Goal: Task Accomplishment & Management: Manage account settings

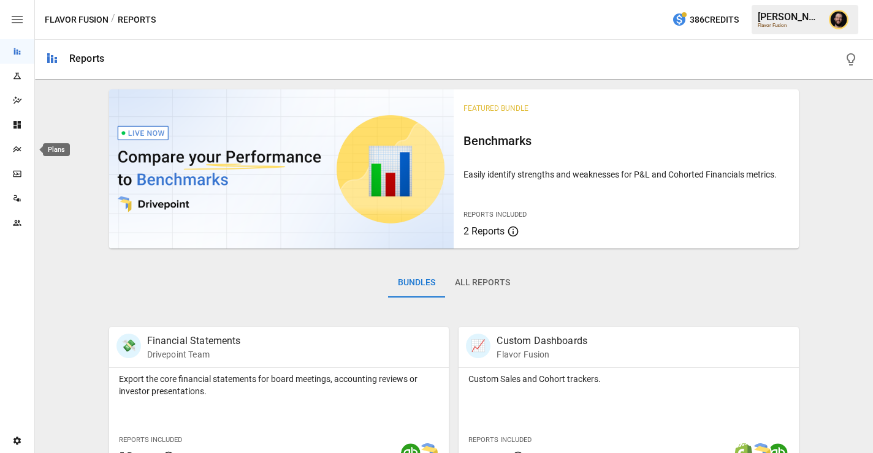
click at [15, 150] on icon "Plans" at bounding box center [17, 150] width 10 height 10
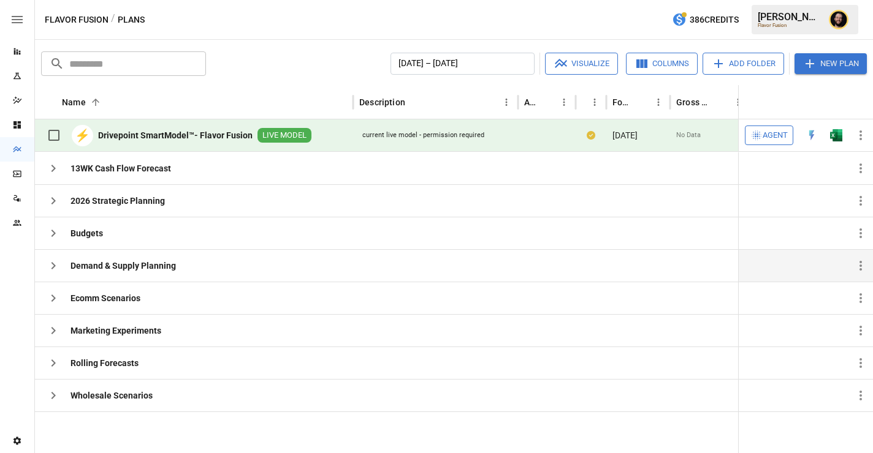
click at [56, 267] on icon "button" at bounding box center [53, 266] width 15 height 15
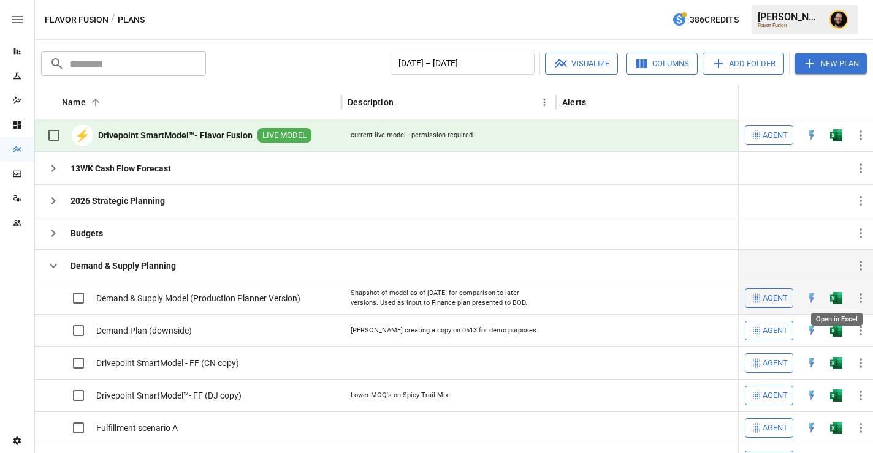
click at [838, 301] on img "Open in Excel" at bounding box center [836, 298] width 12 height 12
click at [833, 138] on img "Open in Excel" at bounding box center [836, 135] width 12 height 12
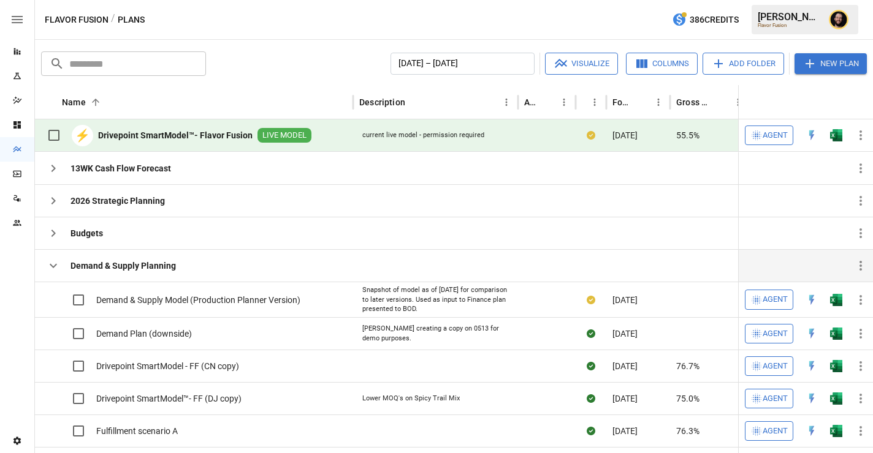
click at [45, 267] on button "button" at bounding box center [53, 266] width 25 height 25
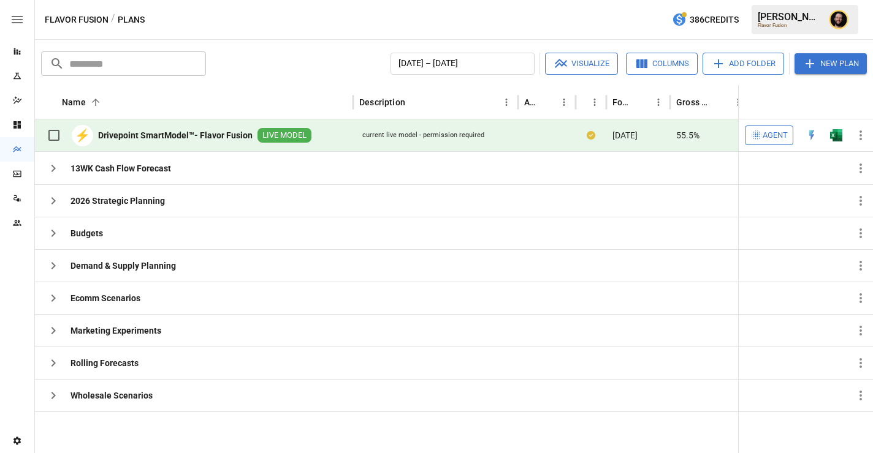
click at [22, 52] on div "Reports" at bounding box center [17, 52] width 34 height 10
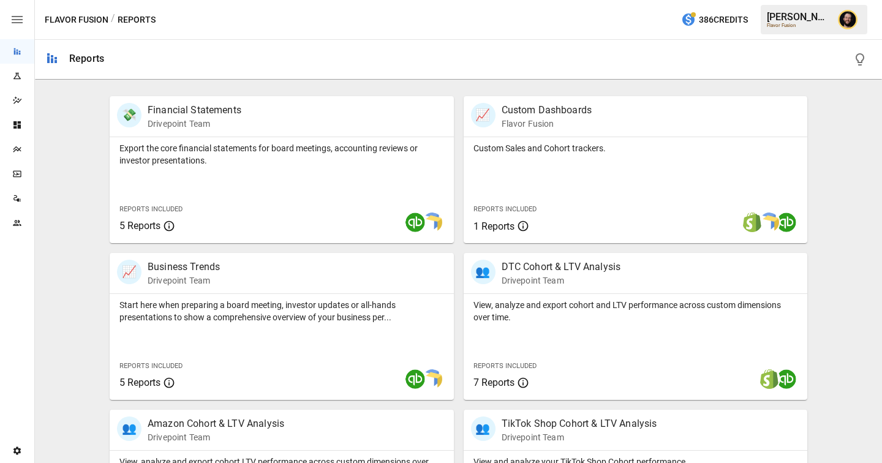
scroll to position [235, 0]
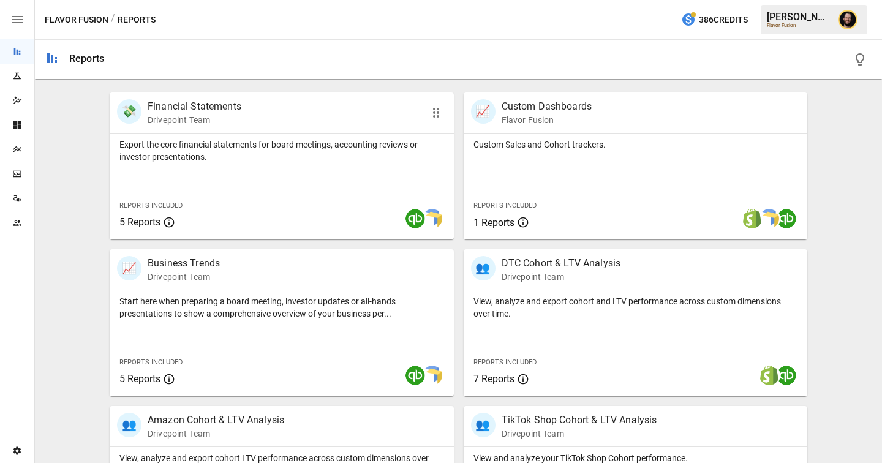
click at [298, 176] on div "Export the core financial statements for board meetings, accounting reviews or …" at bounding box center [282, 187] width 344 height 106
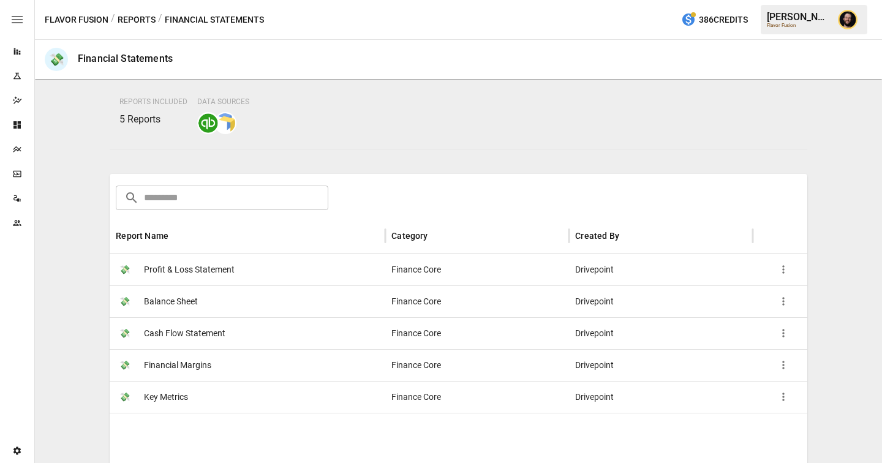
scroll to position [100, 0]
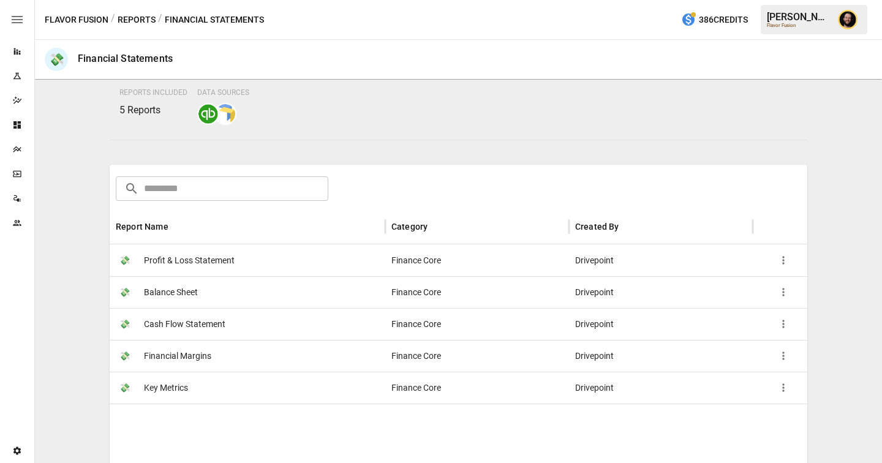
click at [138, 20] on button "Reports" at bounding box center [137, 19] width 38 height 15
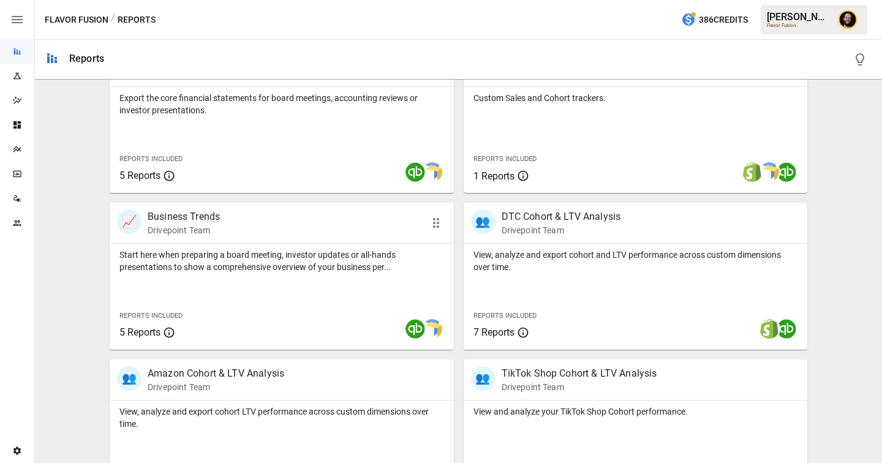
scroll to position [239, 0]
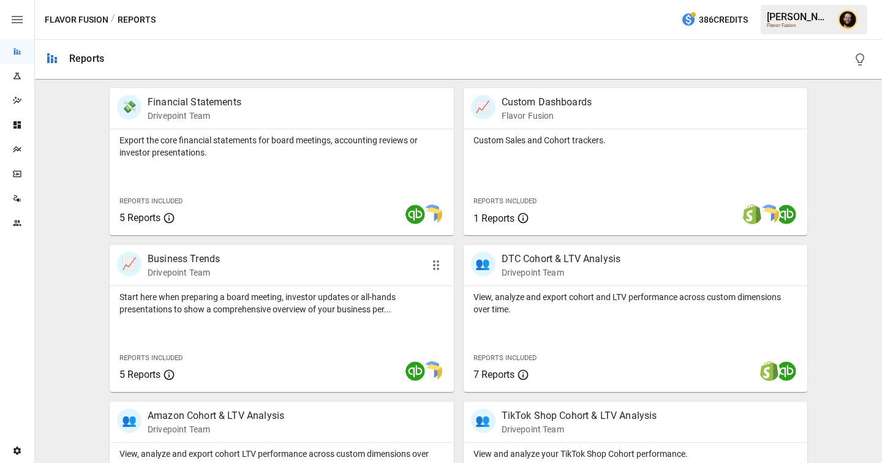
click at [308, 294] on p "Start here when preparing a board meeting, investor updates or all-hands presen…" at bounding box center [281, 303] width 325 height 25
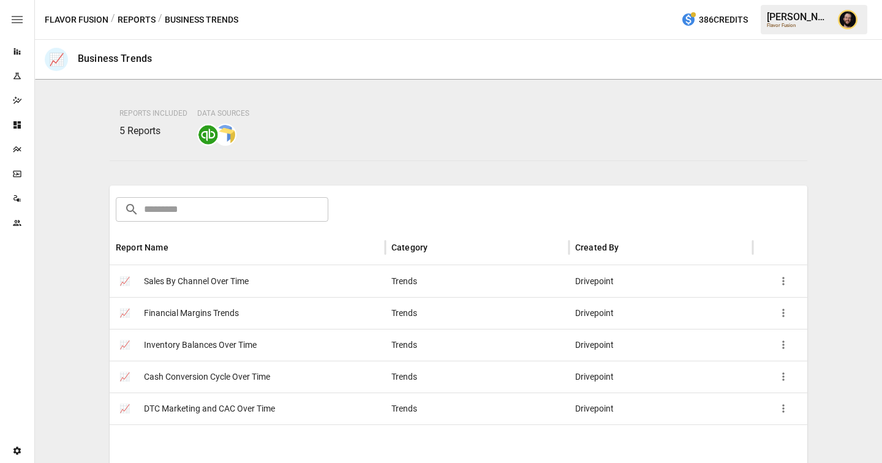
scroll to position [136, 0]
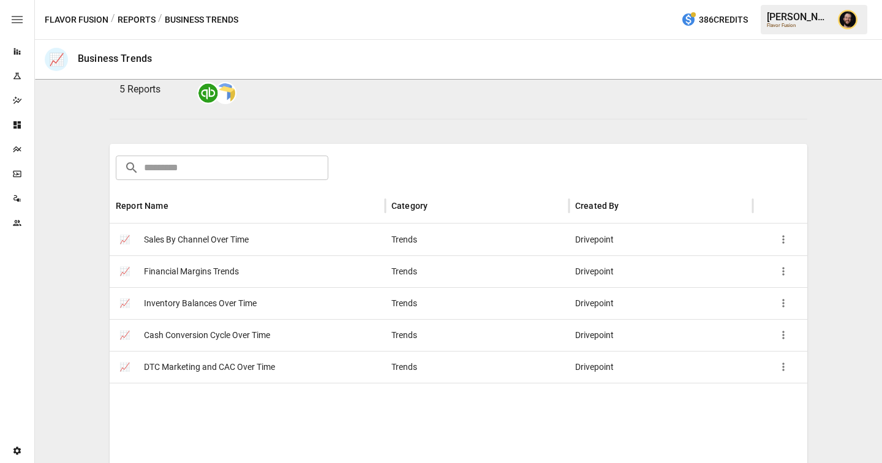
click at [143, 20] on button "Reports" at bounding box center [137, 19] width 38 height 15
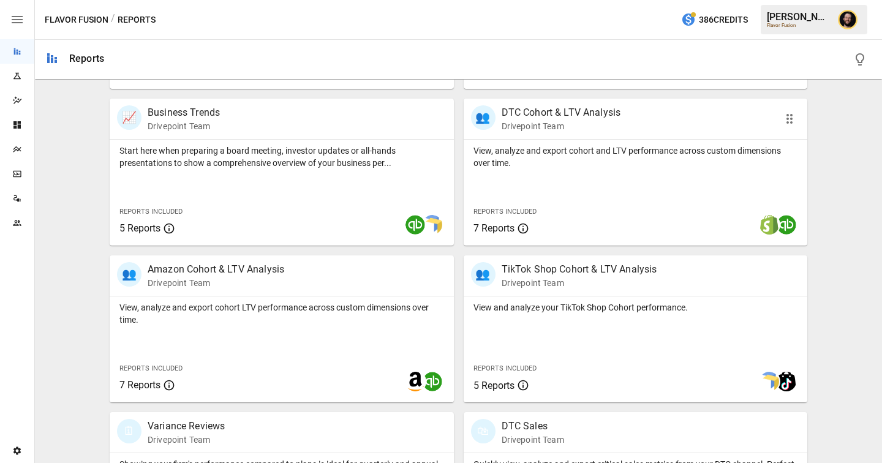
scroll to position [386, 0]
click at [540, 181] on div "View, analyze and export cohort and LTV performance across custom dimensions ov…" at bounding box center [636, 192] width 344 height 106
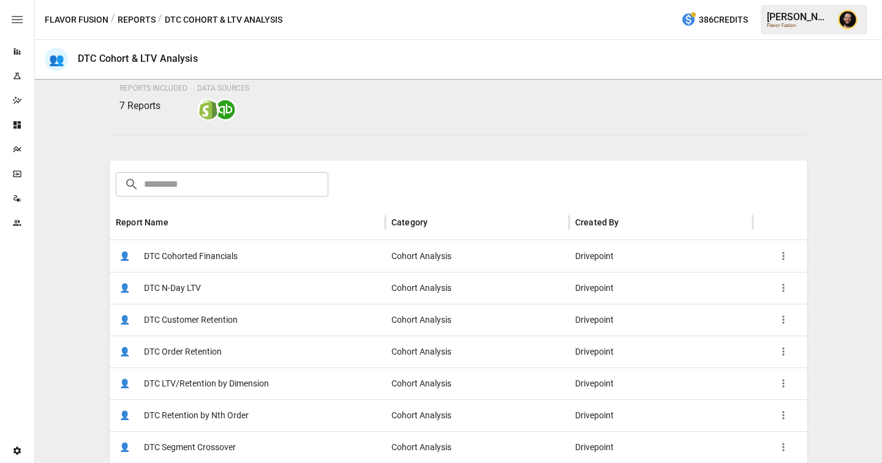
scroll to position [107, 0]
click at [252, 262] on div "👤 DTC Cohorted Financials" at bounding box center [248, 254] width 276 height 32
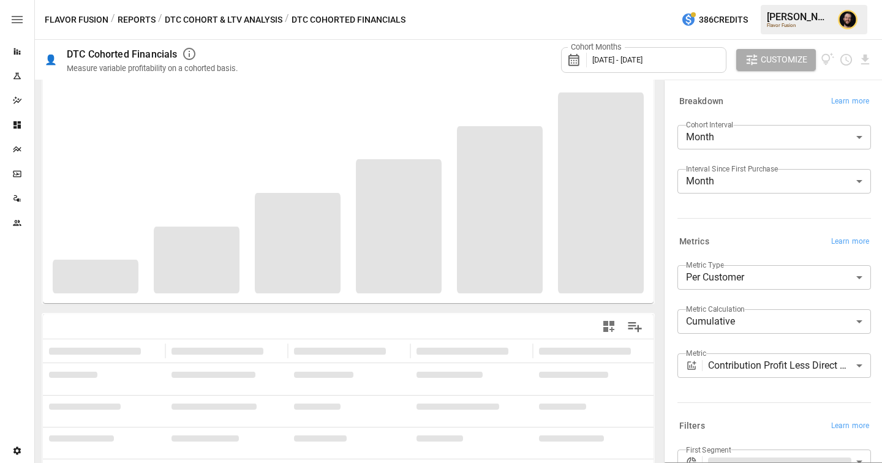
scroll to position [67, 0]
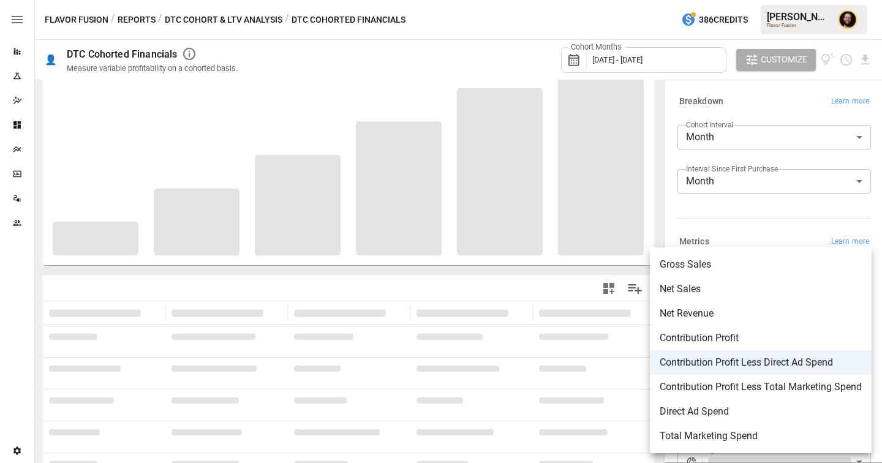
click at [748, 0] on body "**********" at bounding box center [441, 0] width 882 height 0
click at [711, 317] on span "Net Revenue" at bounding box center [761, 313] width 202 height 15
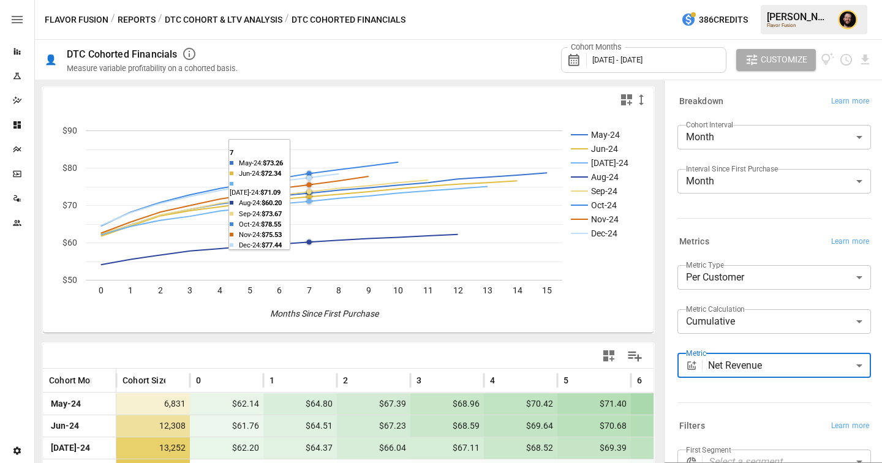
scroll to position [134, 0]
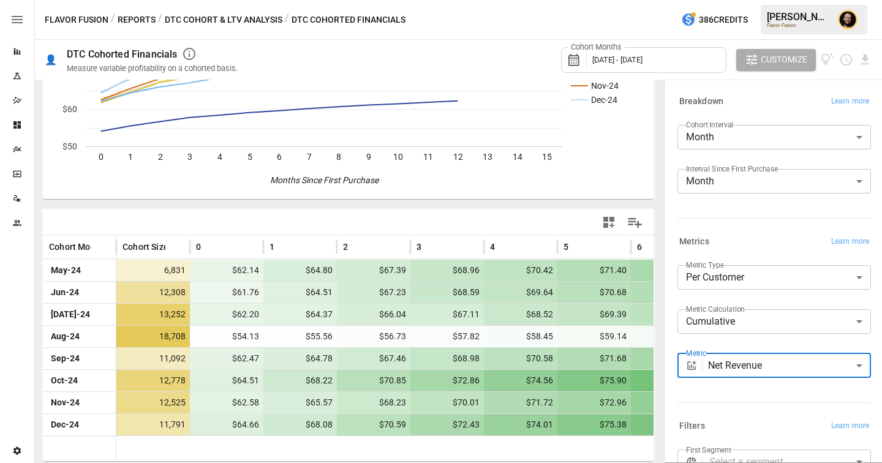
click at [746, 0] on body "Reports Experiments Dazzler Studio Dashboards Plans SmartModel ™ Data Sources T…" at bounding box center [441, 0] width 882 height 0
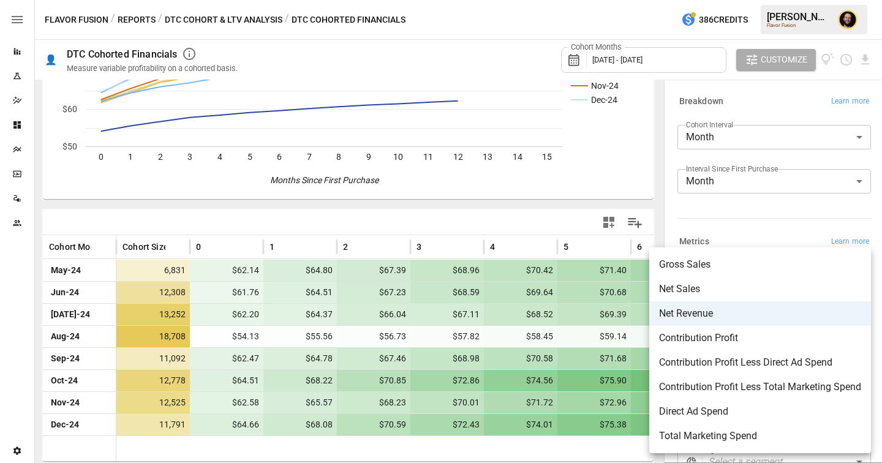
click at [696, 343] on span "Contribution Profit" at bounding box center [760, 338] width 202 height 15
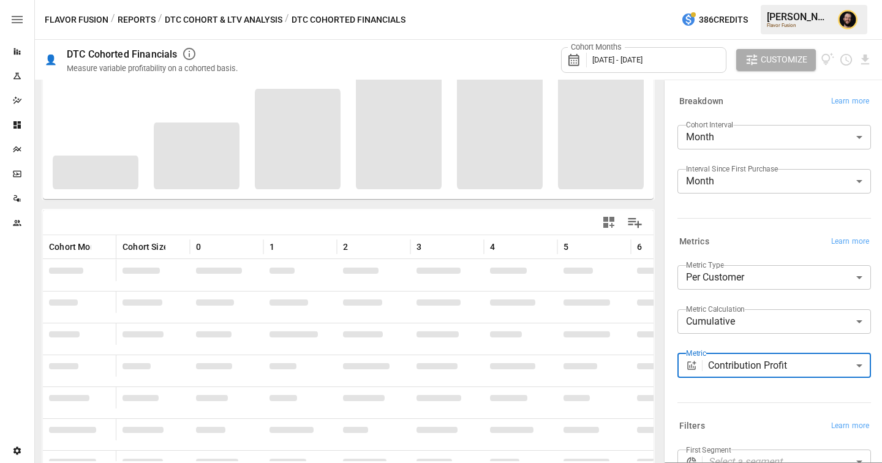
scroll to position [134, 0]
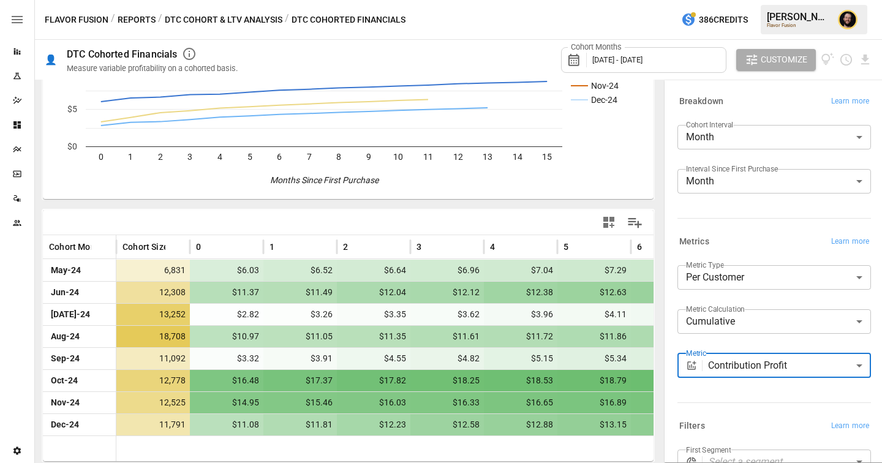
click at [754, 0] on body "Reports Experiments Dazzler Studio Dashboards Plans SmartModel ™ Data Sources T…" at bounding box center [441, 0] width 882 height 0
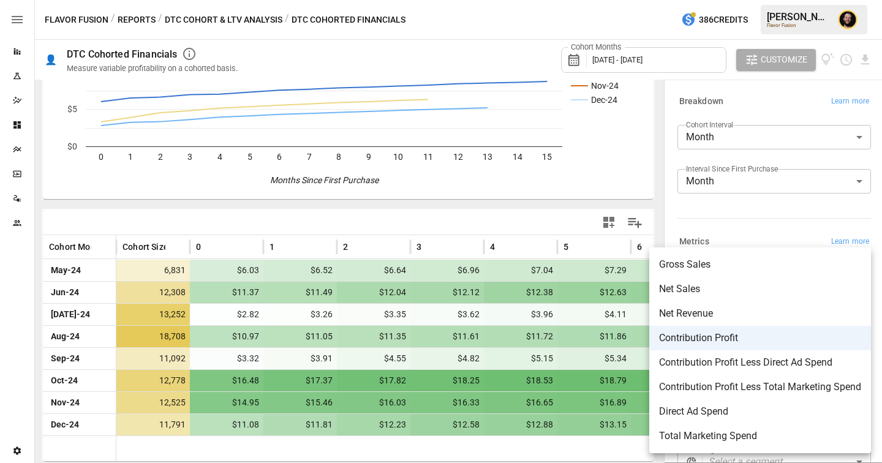
click at [770, 365] on span "Contribution Profit Less Direct Ad Spend" at bounding box center [760, 362] width 202 height 15
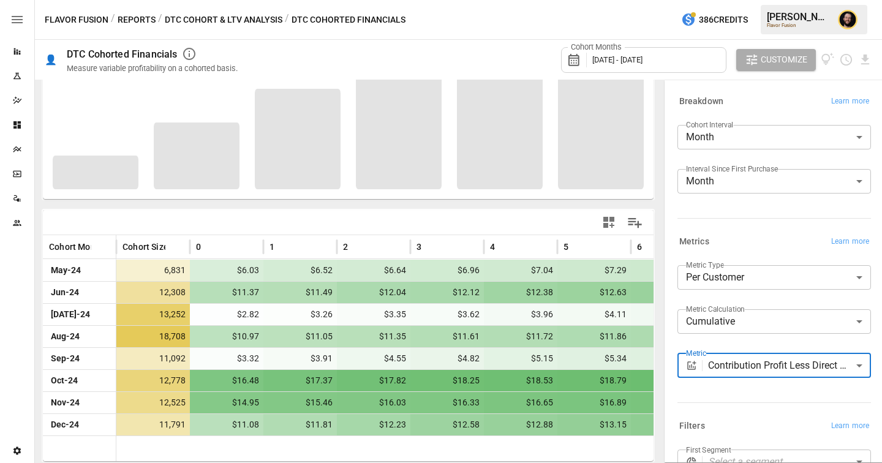
scroll to position [134, 0]
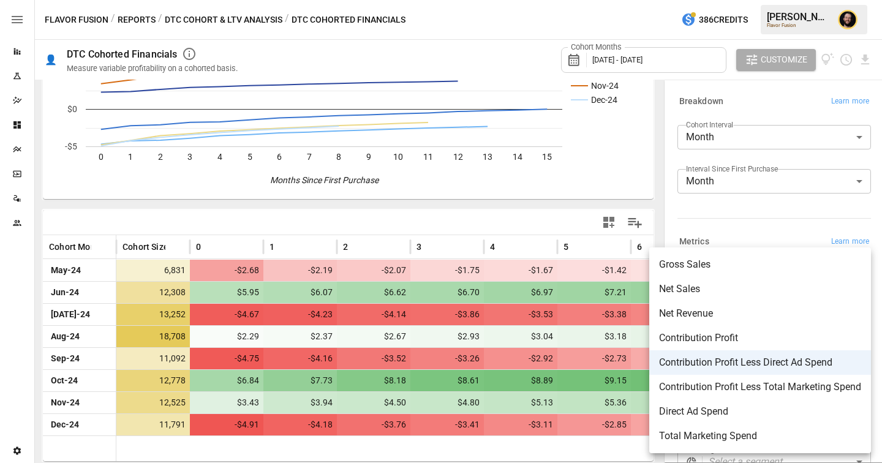
click at [741, 0] on body "Reports Experiments Dazzler Studio Dashboards Plans SmartModel ™ Data Sources T…" at bounding box center [441, 0] width 882 height 0
click at [740, 389] on span "Contribution Profit Less Total Marketing Spend" at bounding box center [760, 387] width 202 height 15
type input "**********"
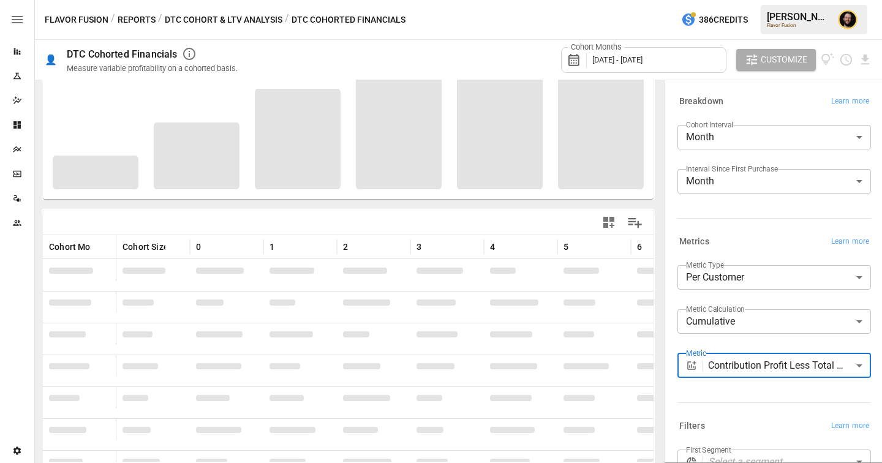
scroll to position [134, 0]
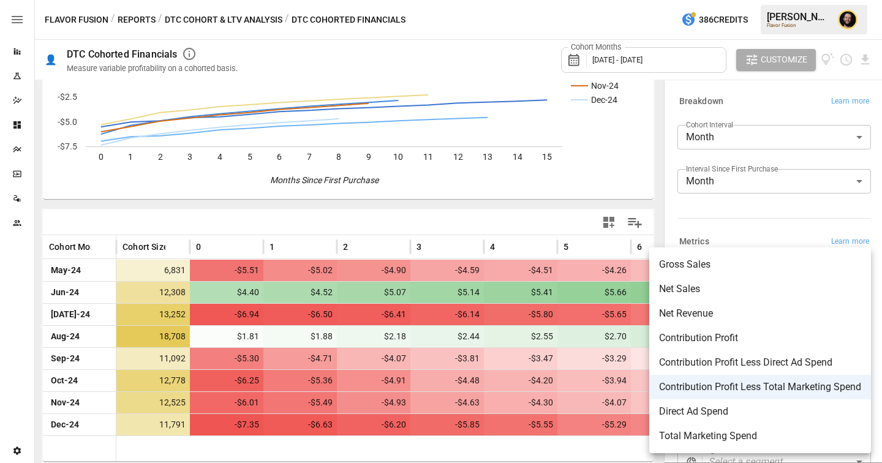
click at [741, 0] on body "Reports Experiments Dazzler Studio Dashboards Plans SmartModel ™ Data Sources T…" at bounding box center [441, 0] width 882 height 0
click at [192, 17] on div at bounding box center [441, 231] width 882 height 463
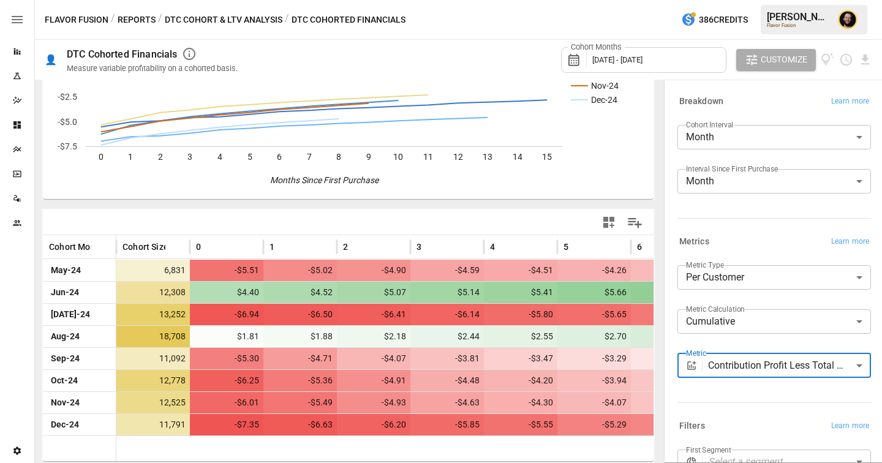
click at [144, 18] on button "Reports" at bounding box center [137, 19] width 38 height 15
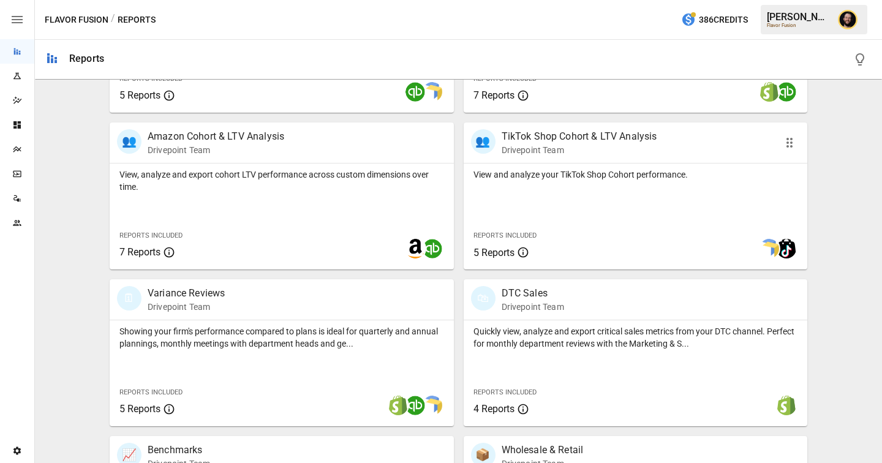
scroll to position [443, 0]
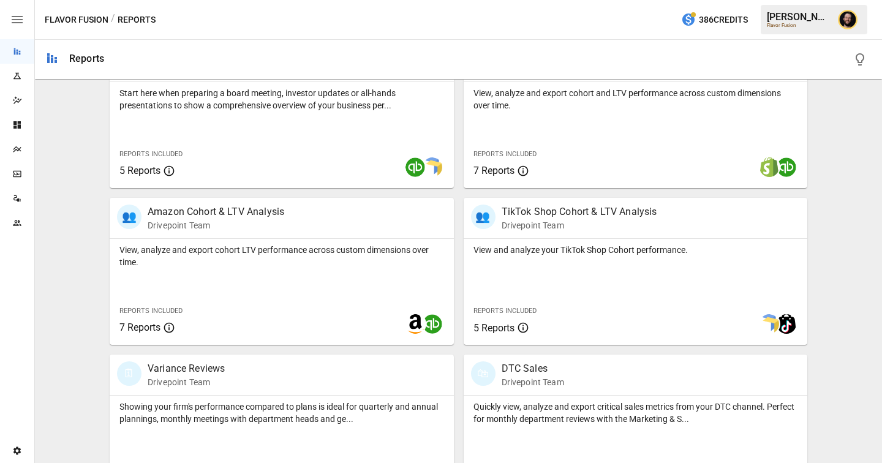
click at [516, 148] on div "Reports Included 7 Reports" at bounding box center [536, 161] width 124 height 33
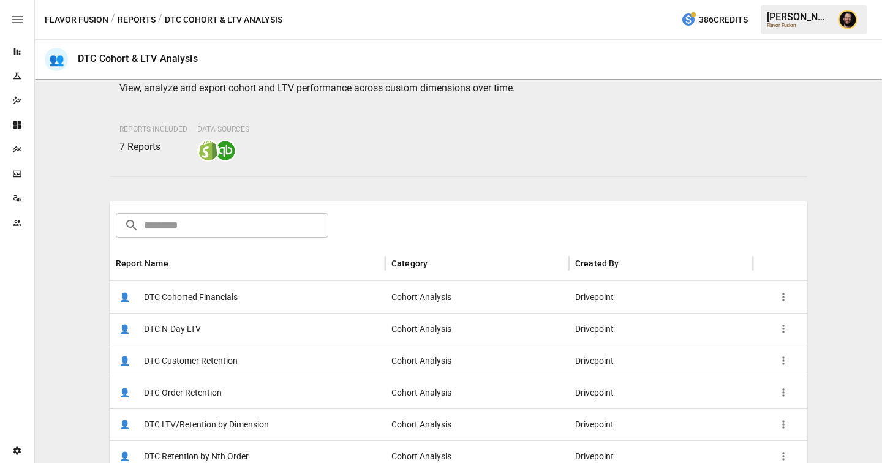
scroll to position [78, 0]
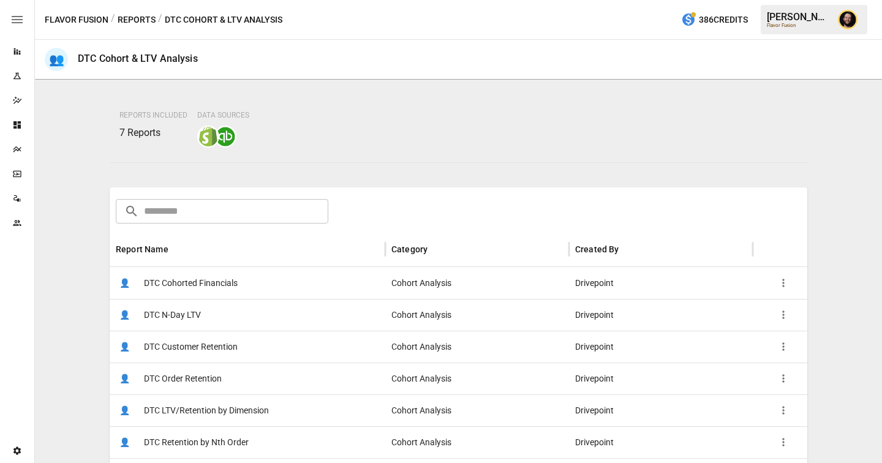
click at [241, 416] on span "DTC LTV/Retention by Dimension" at bounding box center [206, 410] width 125 height 31
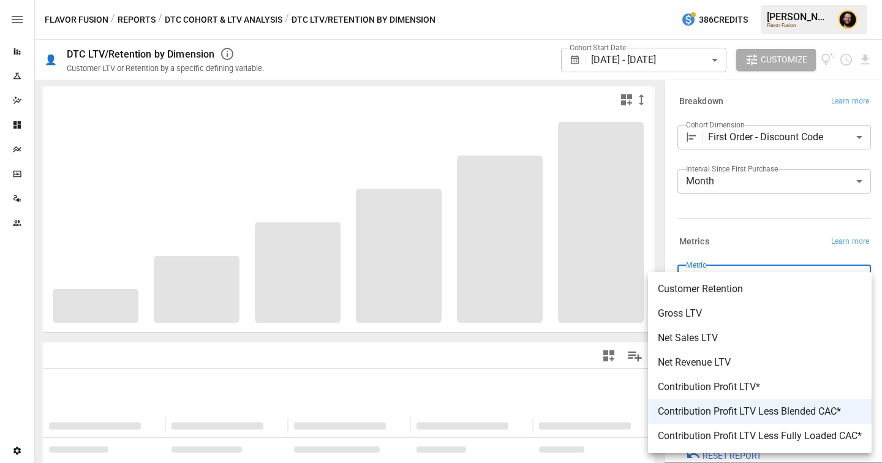
click at [725, 0] on body "**********" at bounding box center [441, 0] width 882 height 0
click at [678, 219] on div at bounding box center [441, 231] width 882 height 463
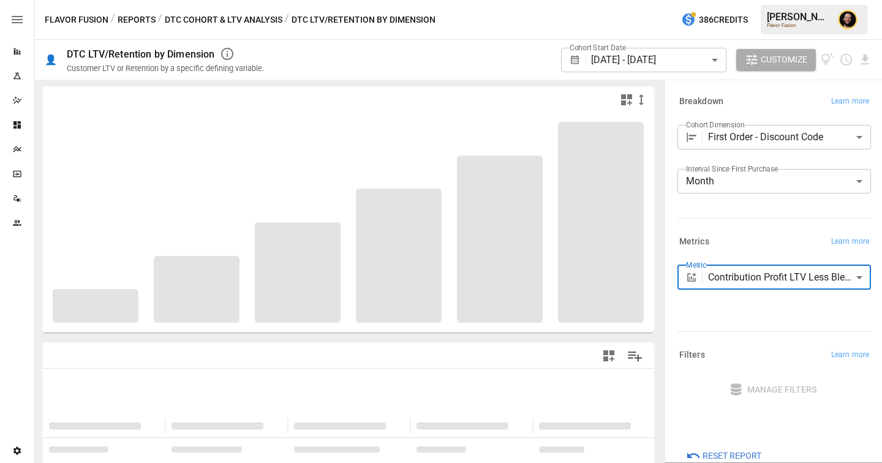
click at [760, 0] on body "**********" at bounding box center [441, 0] width 882 height 0
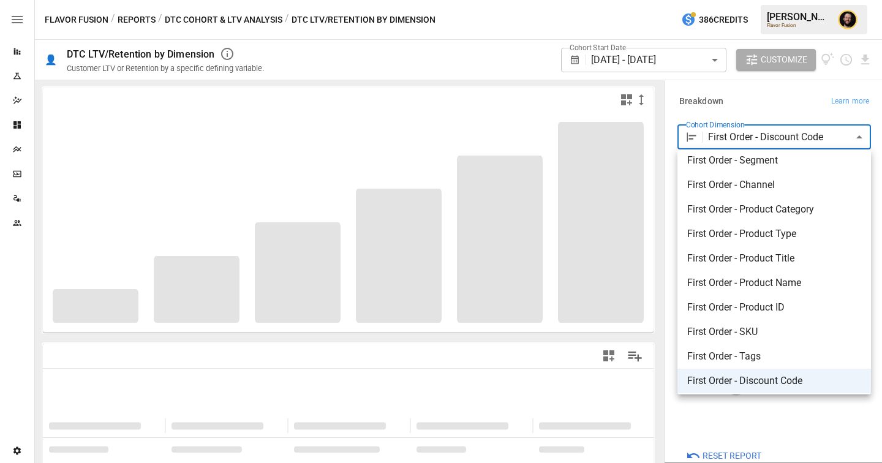
scroll to position [29, 0]
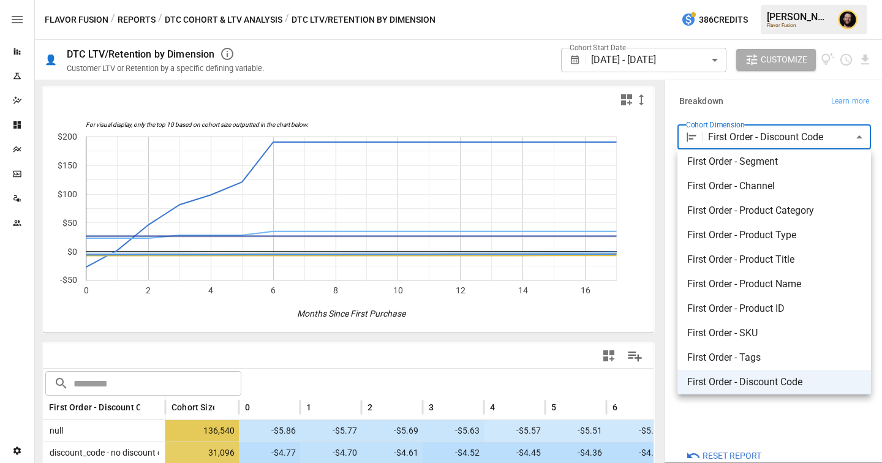
click at [487, 359] on div at bounding box center [441, 231] width 882 height 463
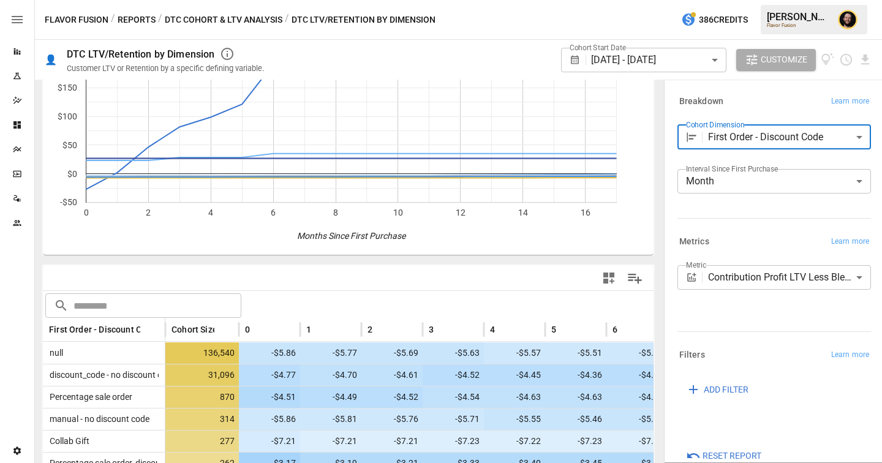
scroll to position [252, 0]
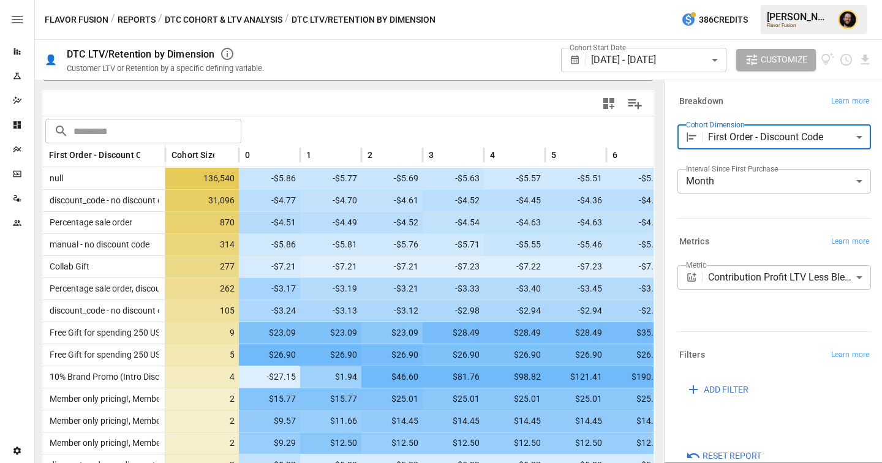
click at [802, 0] on body "Reports Experiments Dazzler Studio Dashboards Plans SmartModel ™ Data Sources T…" at bounding box center [441, 0] width 882 height 0
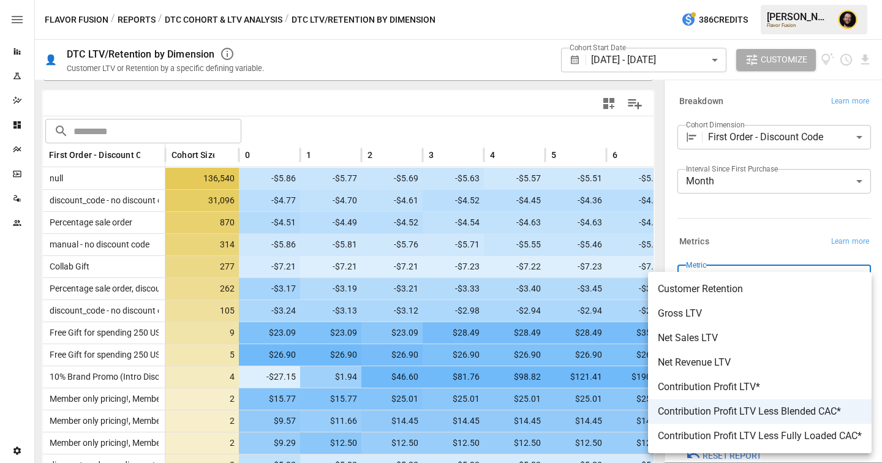
click at [164, 154] on div at bounding box center [441, 231] width 882 height 463
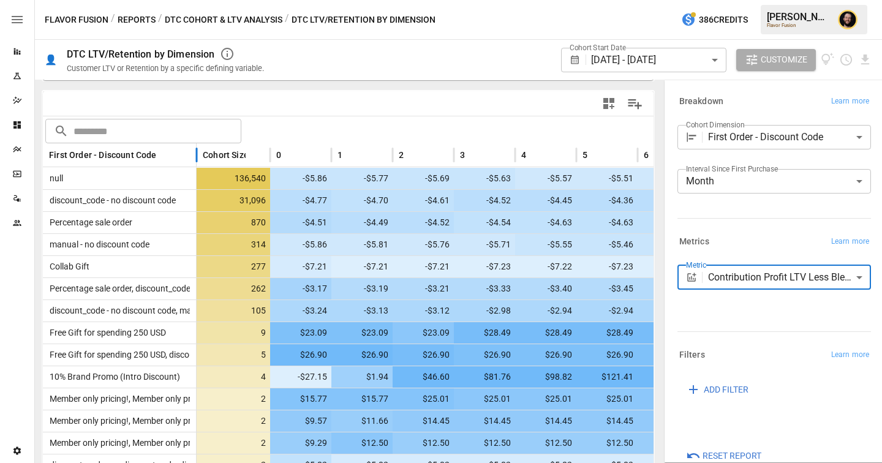
drag, startPoint x: 164, startPoint y: 155, endPoint x: 195, endPoint y: 156, distance: 31.3
click at [195, 156] on div at bounding box center [197, 155] width 6 height 24
click at [749, 0] on body "Reports Experiments Dazzler Studio Dashboards Plans SmartModel ™ Data Sources T…" at bounding box center [441, 0] width 882 height 0
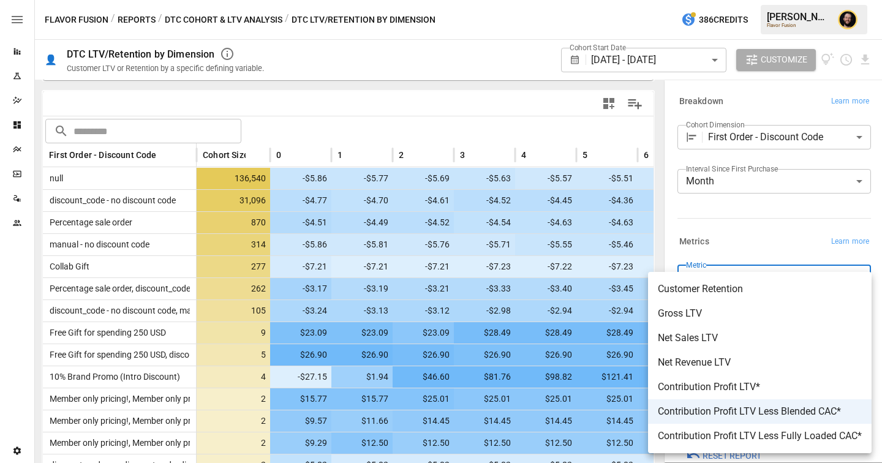
click at [503, 125] on div at bounding box center [441, 231] width 882 height 463
click at [730, 0] on body "Reports Experiments Dazzler Studio Dashboards Plans SmartModel ™ Data Sources T…" at bounding box center [441, 0] width 882 height 0
click at [429, 112] on div at bounding box center [441, 231] width 882 height 463
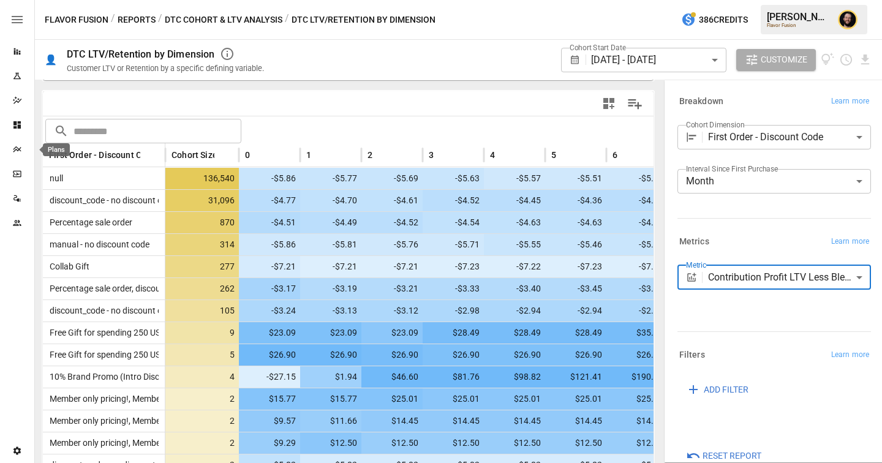
click at [21, 151] on icon "Plans" at bounding box center [17, 150] width 10 height 10
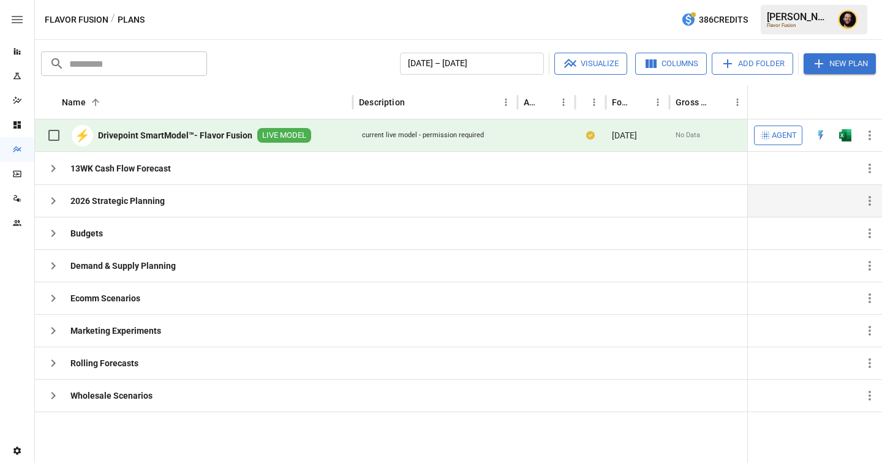
click at [54, 200] on icon "button" at bounding box center [53, 200] width 4 height 7
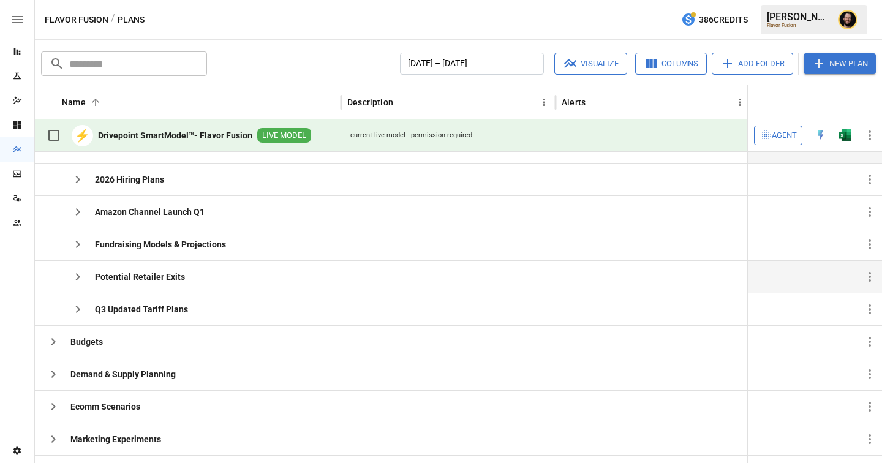
scroll to position [91, 0]
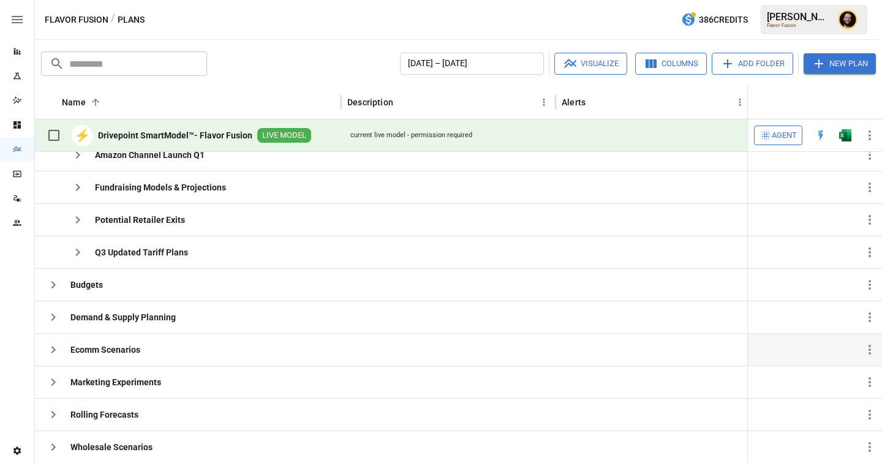
click at [53, 351] on icon "button" at bounding box center [53, 349] width 4 height 7
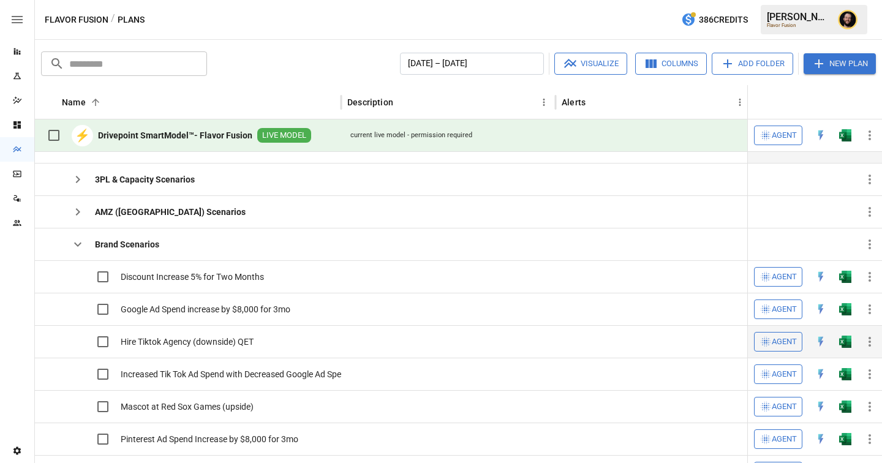
scroll to position [258, 0]
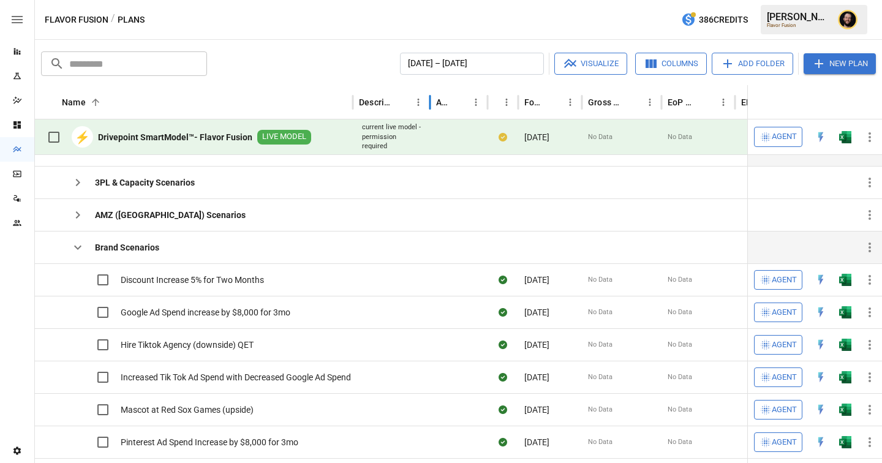
drag, startPoint x: 518, startPoint y: 107, endPoint x: 427, endPoint y: 244, distance: 164.8
click at [431, 110] on div at bounding box center [430, 102] width 6 height 34
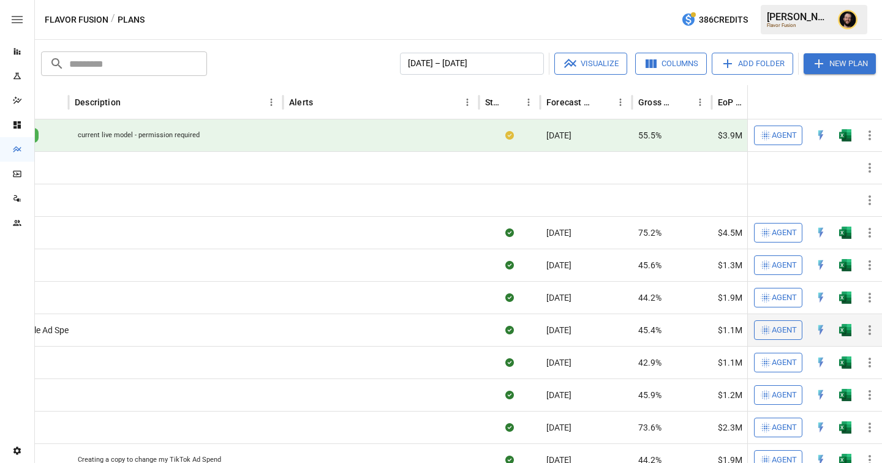
scroll to position [0, 0]
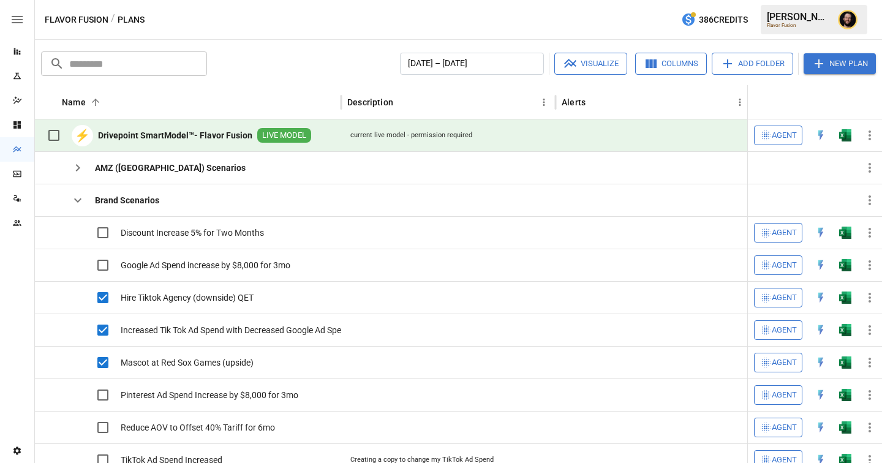
click at [600, 69] on button "Visualize" at bounding box center [591, 64] width 73 height 22
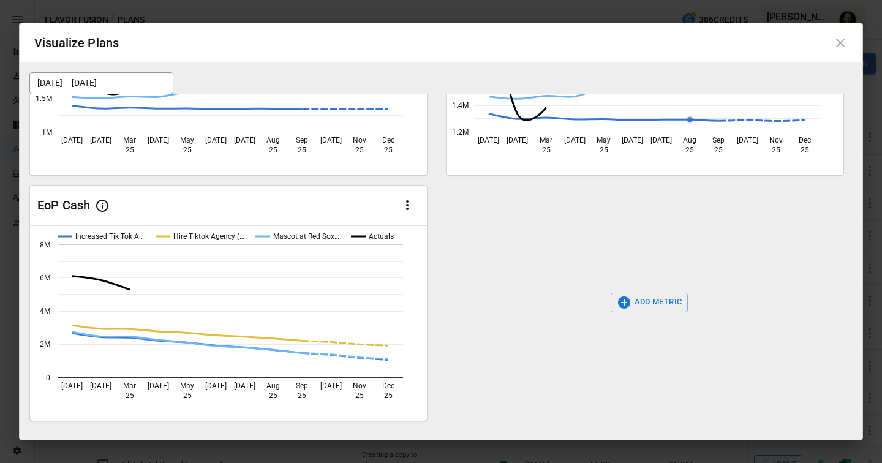
click at [843, 39] on icon at bounding box center [840, 43] width 15 height 15
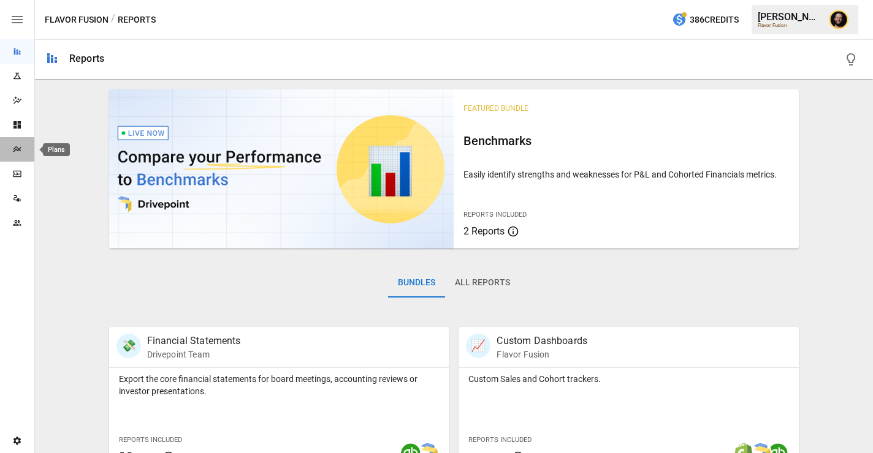
click at [13, 146] on icon "Plans" at bounding box center [17, 150] width 10 height 10
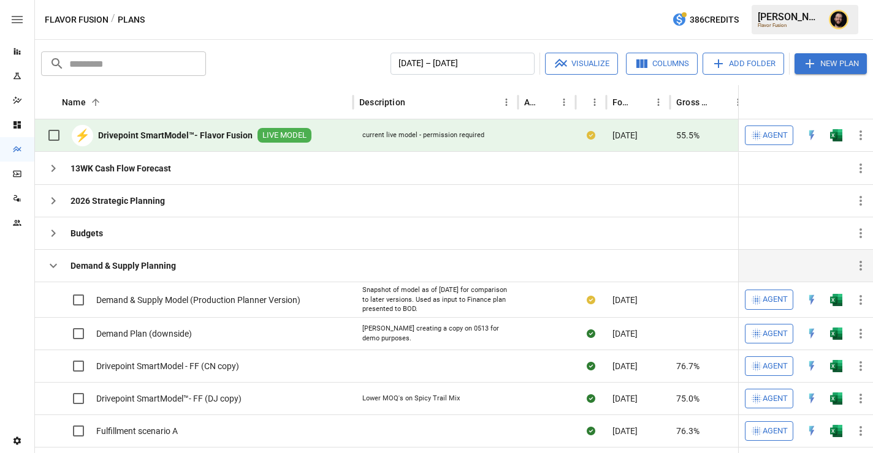
click at [56, 268] on icon "button" at bounding box center [53, 266] width 15 height 15
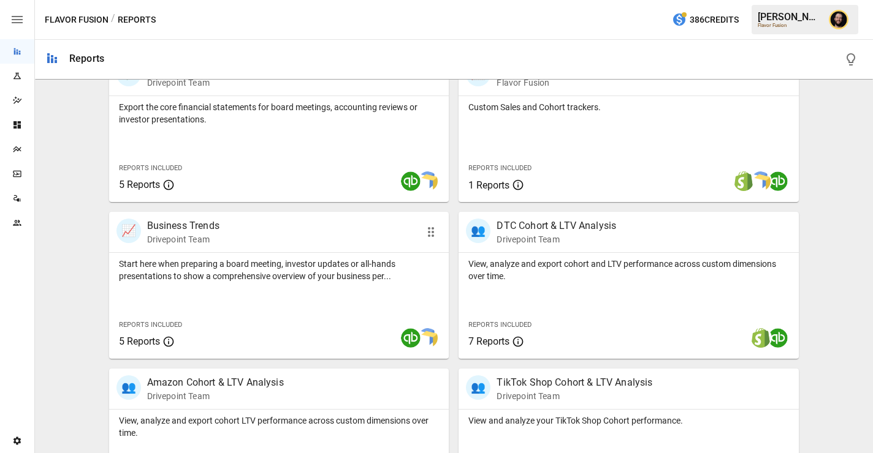
scroll to position [268, 0]
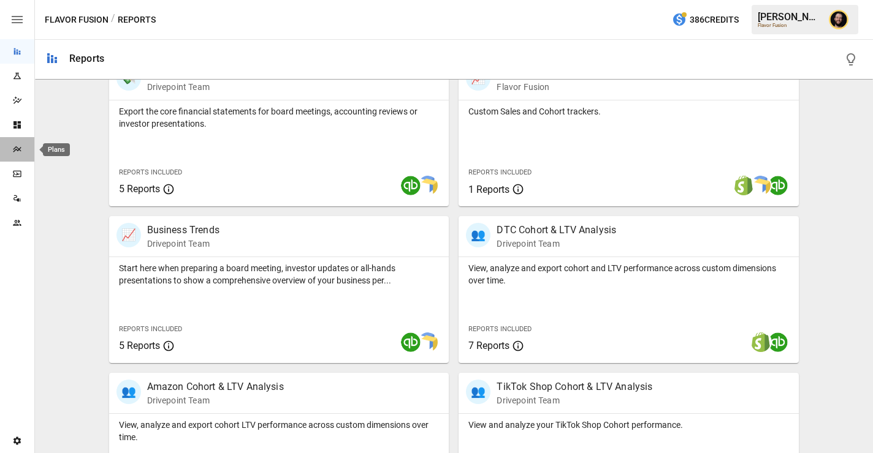
click at [17, 148] on icon "Plans" at bounding box center [17, 150] width 10 height 10
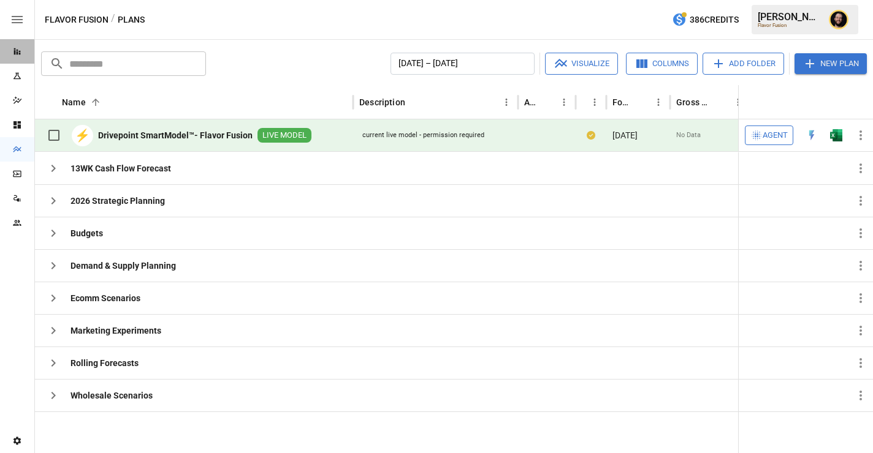
click at [17, 49] on icon "Reports" at bounding box center [17, 51] width 7 height 7
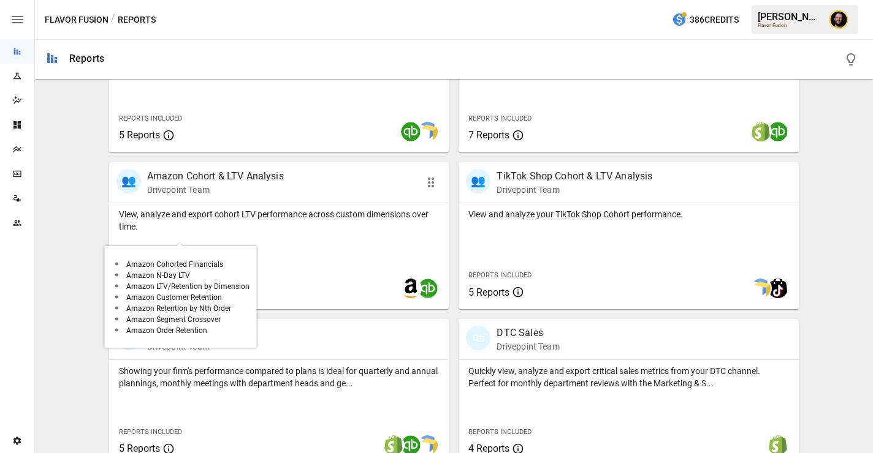
scroll to position [540, 0]
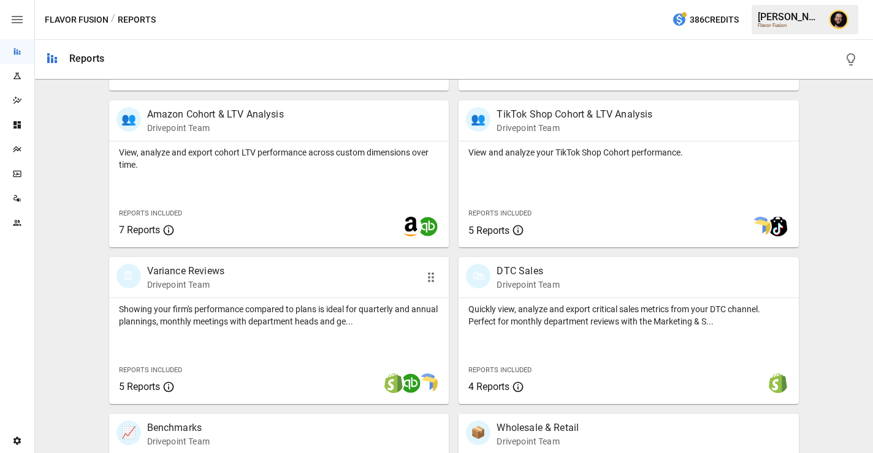
click at [301, 339] on div "Showing your firm's performance compared to plans is ideal for quarterly and an…" at bounding box center [279, 351] width 340 height 106
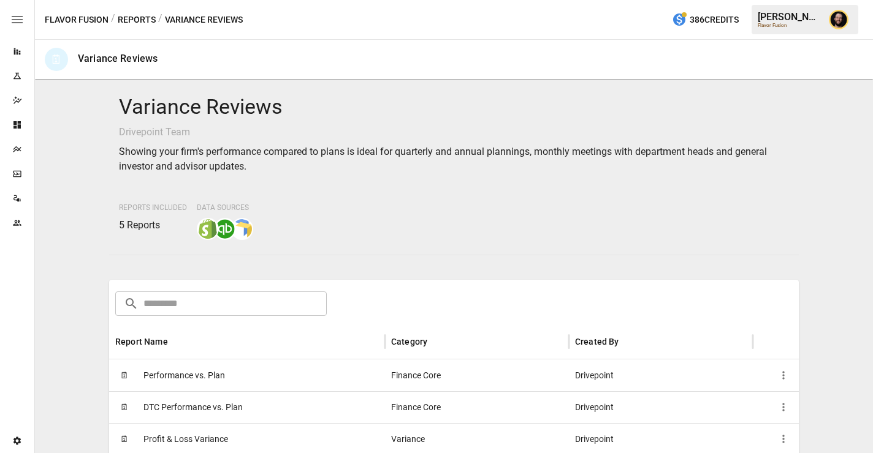
click at [269, 368] on div "🗓 Performance vs. Plan" at bounding box center [247, 376] width 276 height 32
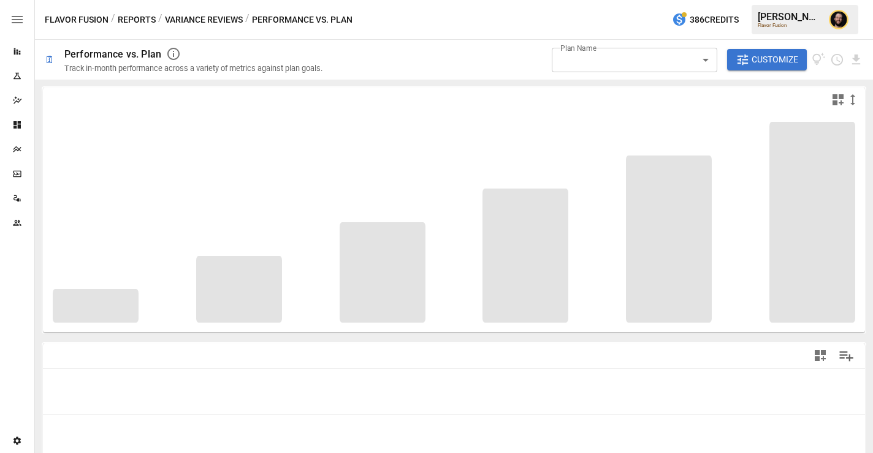
type input "**********"
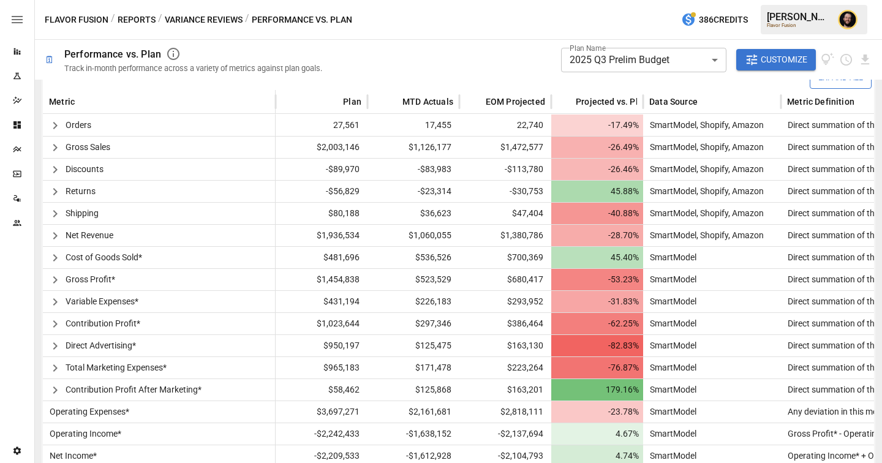
scroll to position [317, 0]
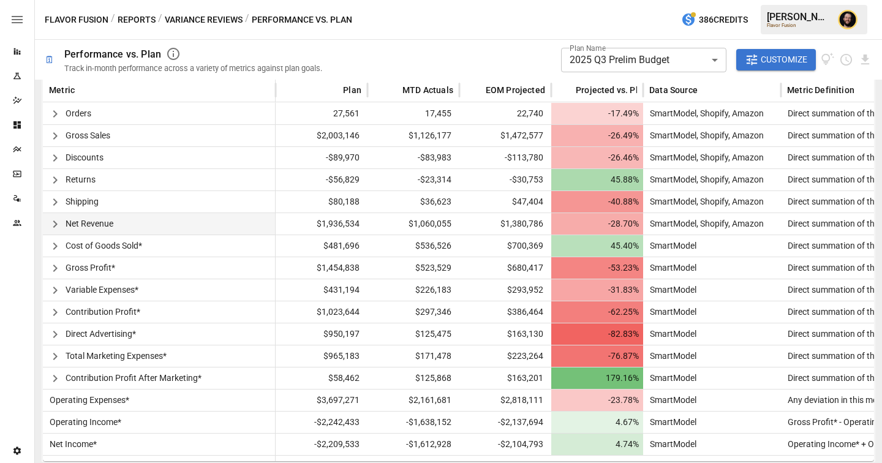
click at [56, 224] on icon "button" at bounding box center [55, 224] width 4 height 7
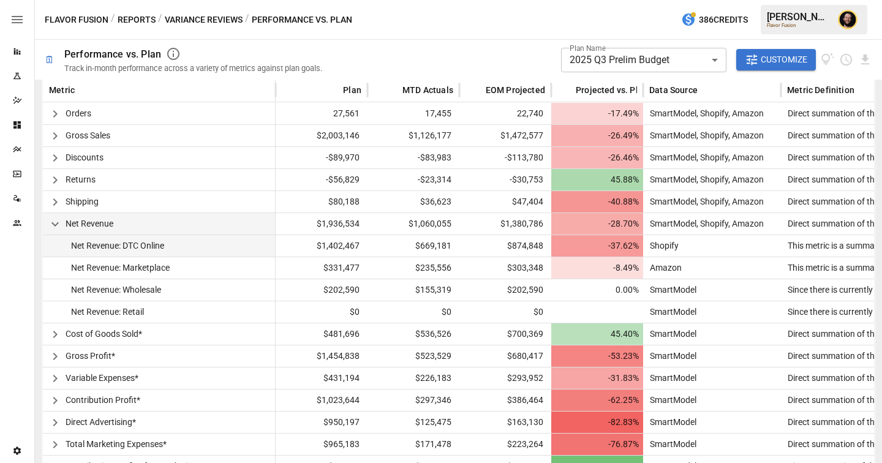
scroll to position [406, 0]
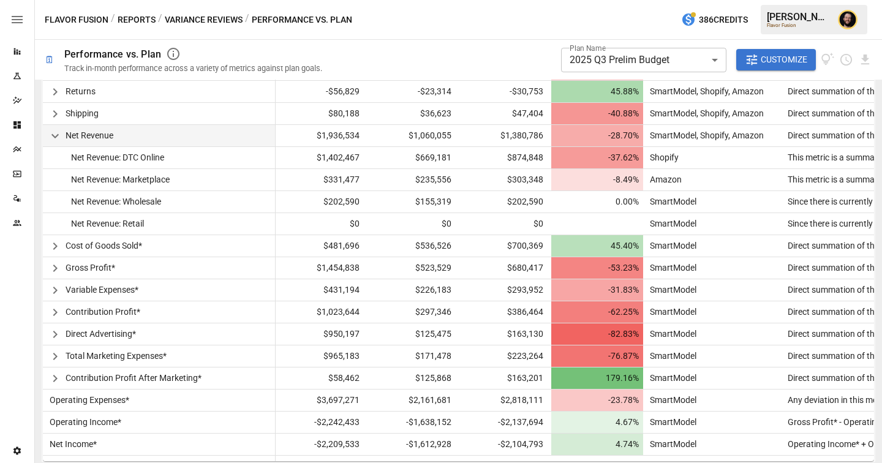
click at [578, 0] on body "**********" at bounding box center [441, 0] width 882 height 0
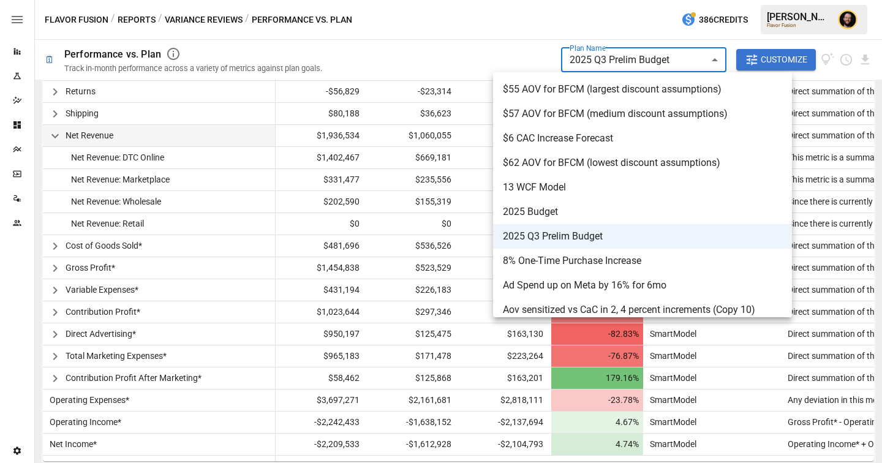
click at [548, 20] on div at bounding box center [441, 231] width 882 height 463
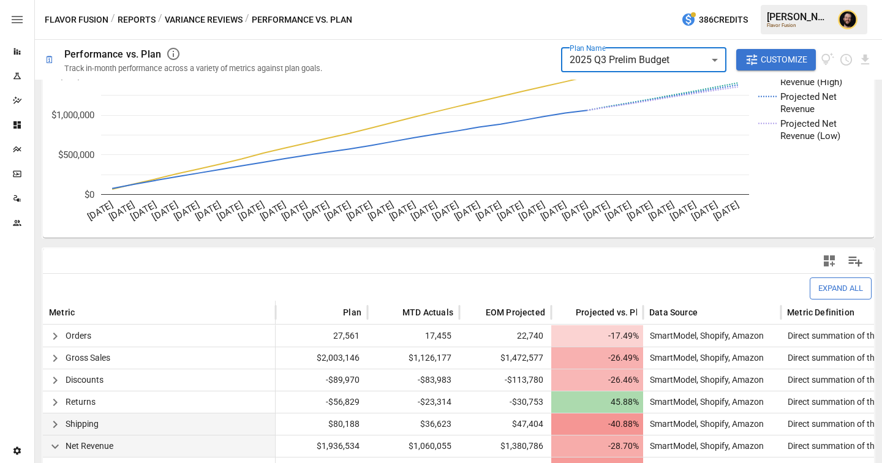
scroll to position [0, 0]
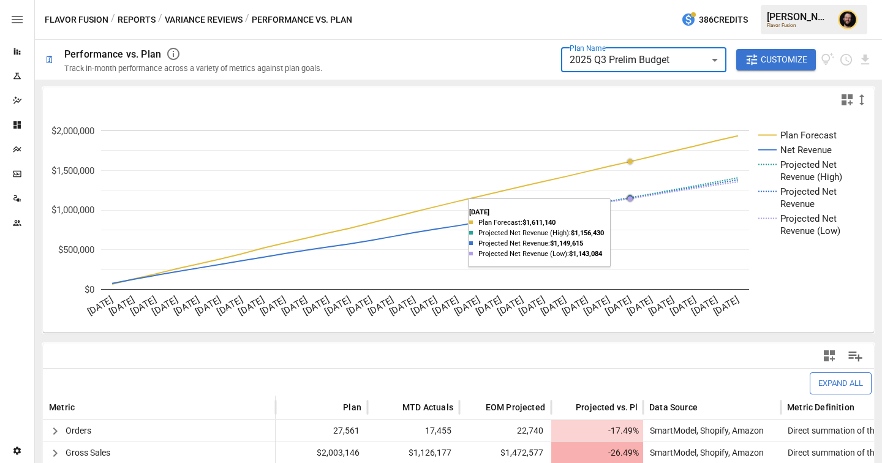
click at [607, 0] on body "**********" at bounding box center [441, 0] width 882 height 0
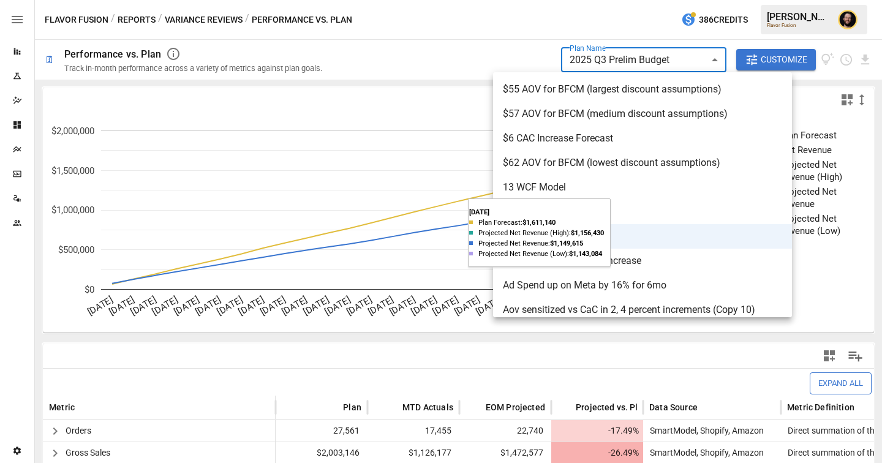
click at [548, 49] on div at bounding box center [441, 231] width 882 height 463
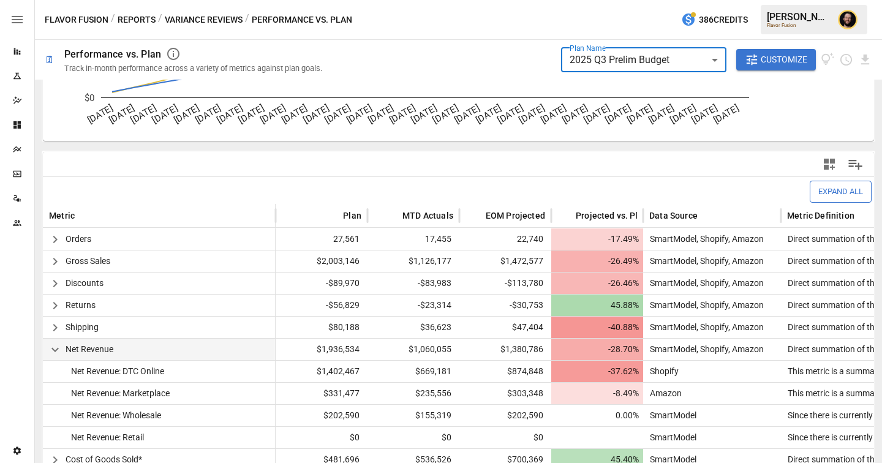
scroll to position [248, 0]
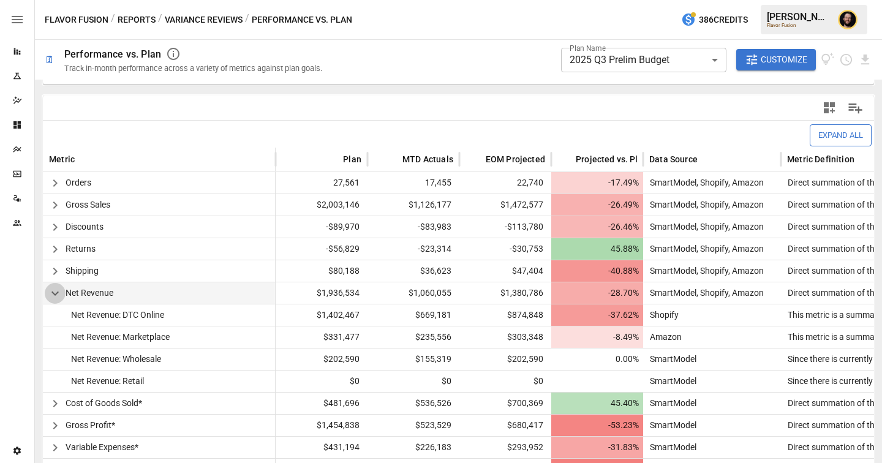
click at [54, 293] on icon "button" at bounding box center [54, 293] width 7 height 4
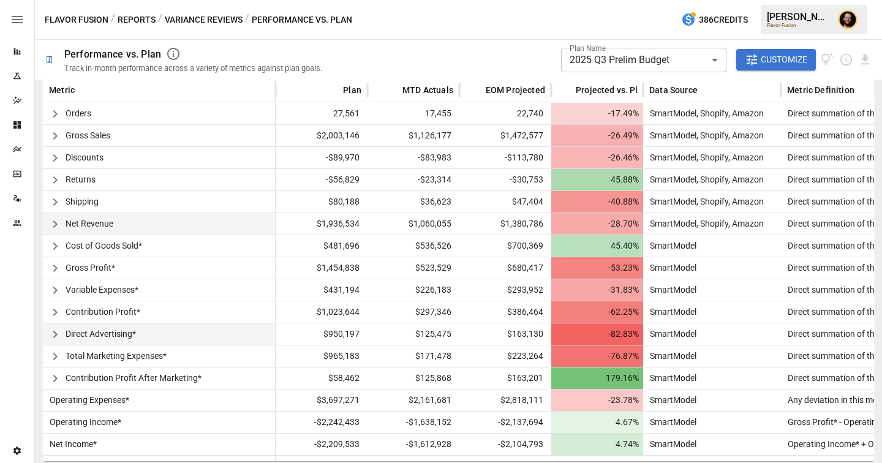
scroll to position [304, 0]
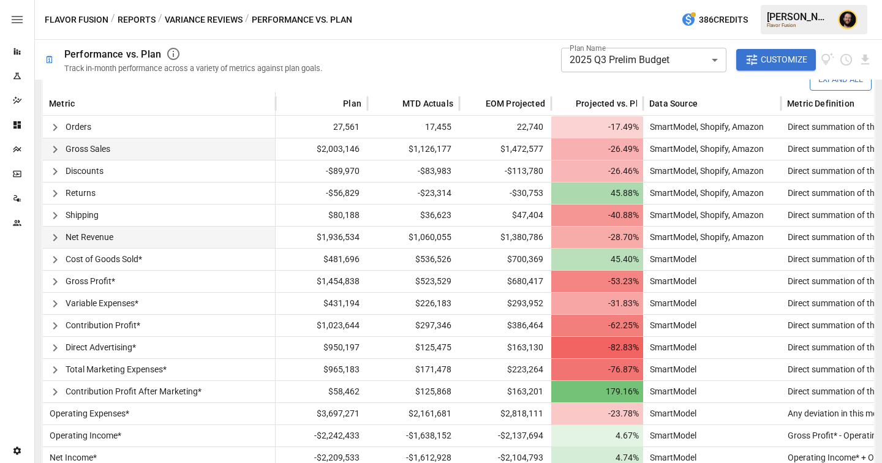
click at [54, 146] on icon "button" at bounding box center [55, 149] width 4 height 7
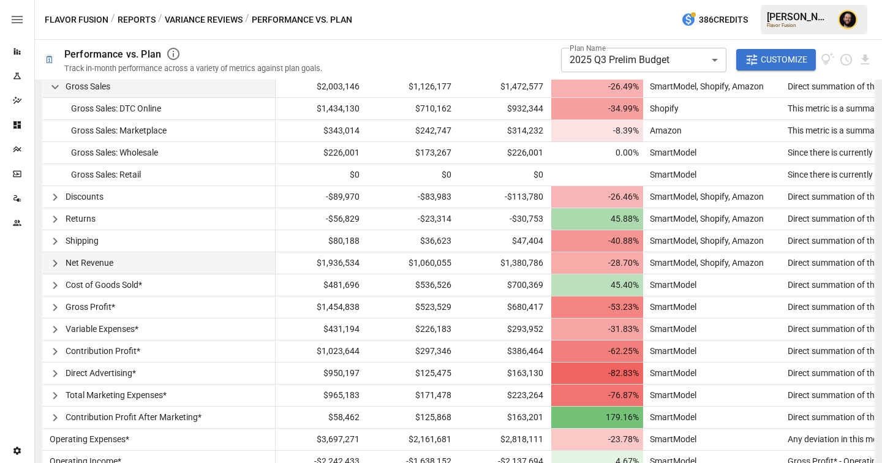
scroll to position [369, 0]
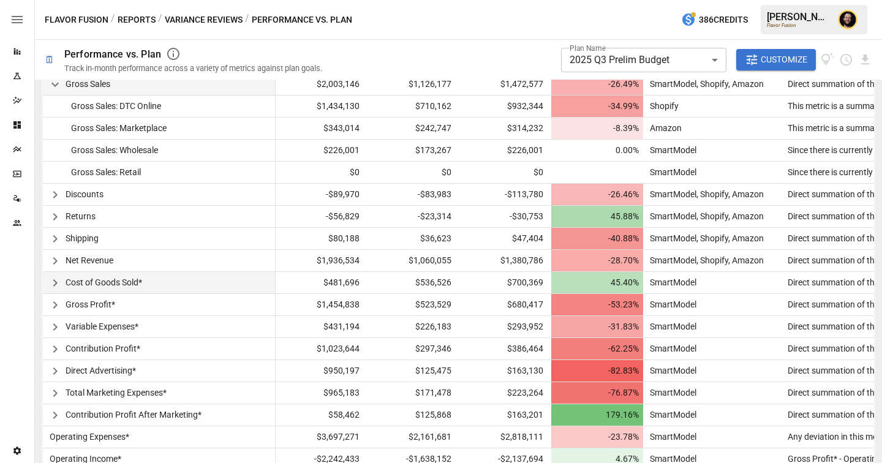
click at [58, 286] on icon "button" at bounding box center [55, 283] width 15 height 15
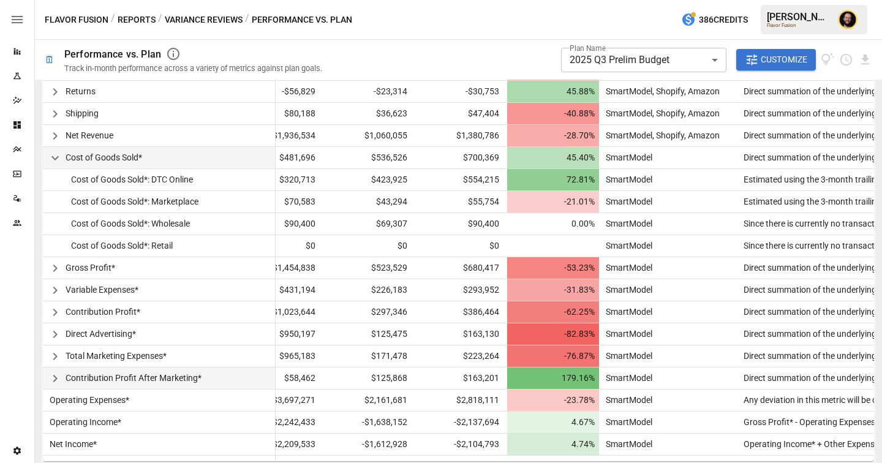
scroll to position [0, 0]
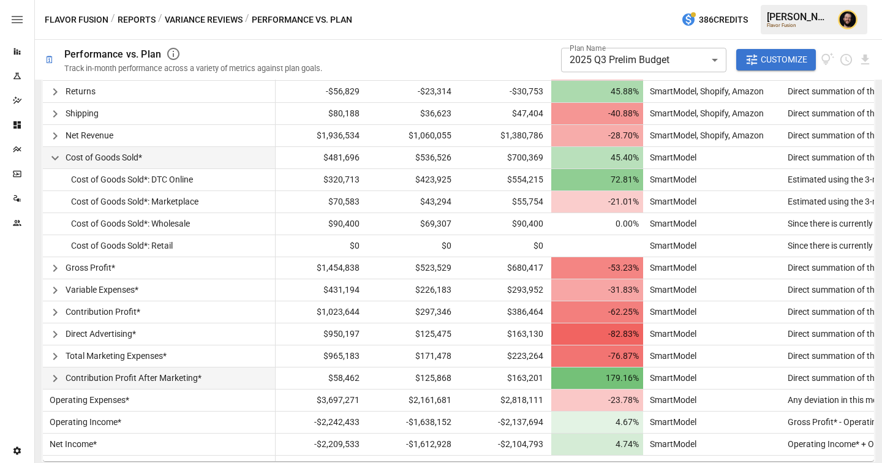
click at [58, 377] on icon "button" at bounding box center [55, 378] width 15 height 15
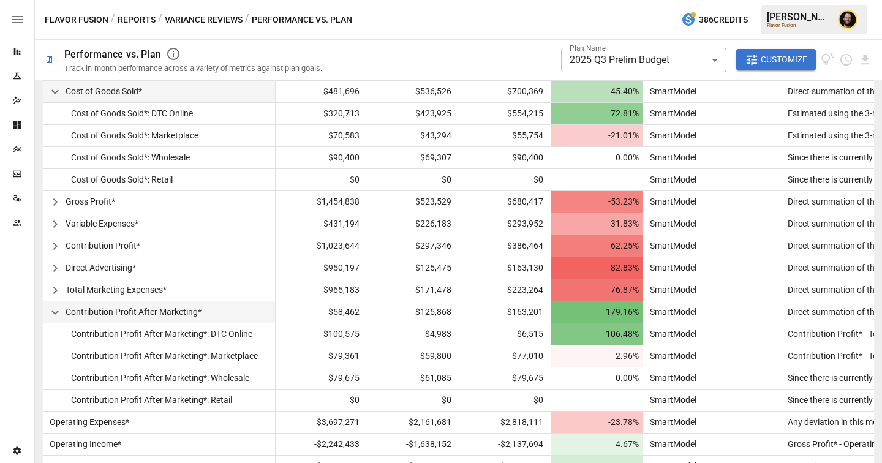
scroll to position [582, 0]
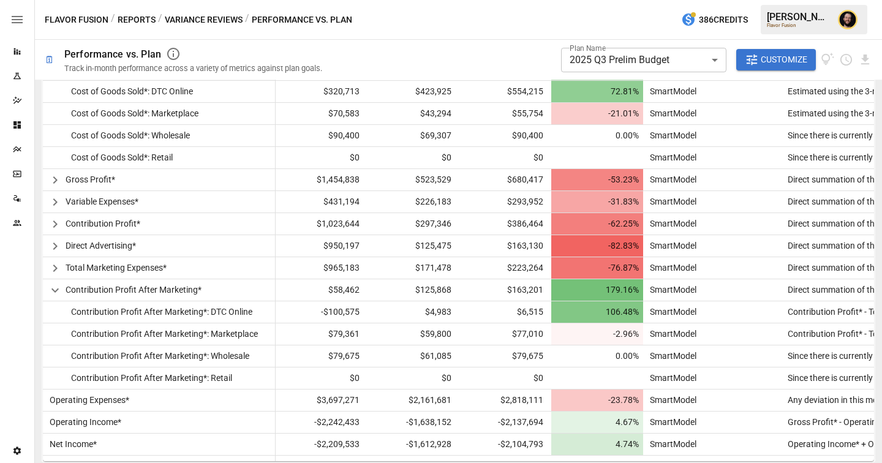
click at [59, 291] on icon "button" at bounding box center [55, 290] width 15 height 15
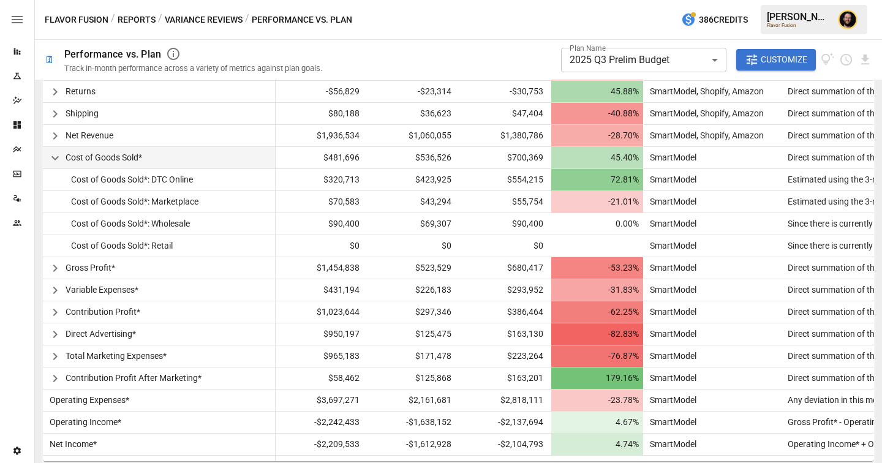
click at [60, 158] on icon "button" at bounding box center [55, 158] width 15 height 15
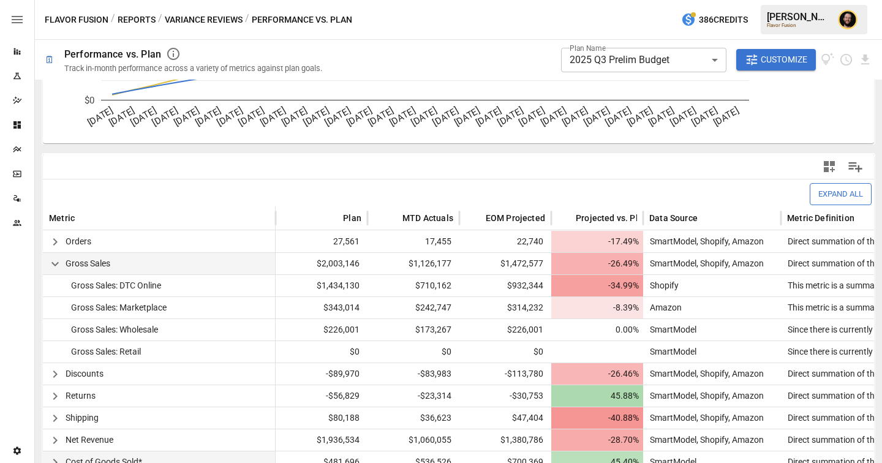
scroll to position [191, 0]
click at [59, 263] on icon "button" at bounding box center [55, 263] width 15 height 15
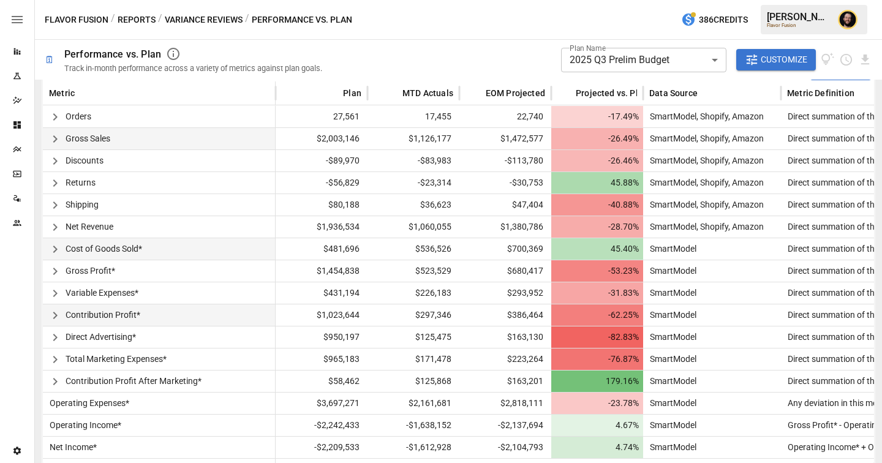
scroll to position [317, 0]
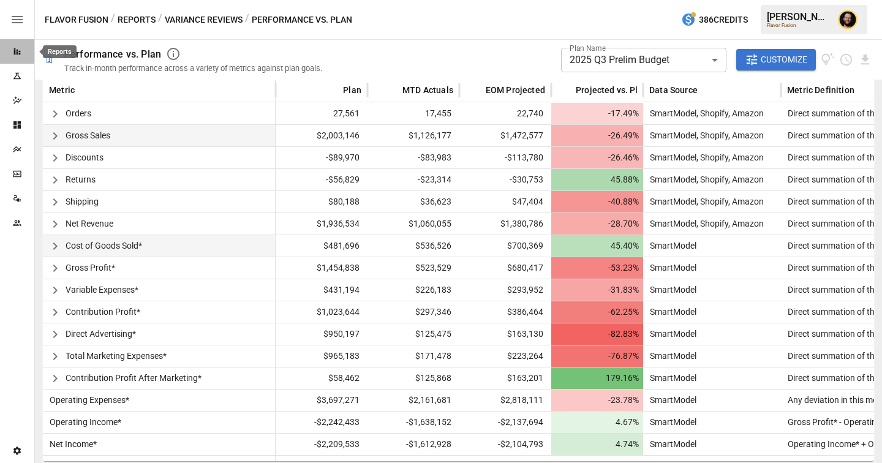
click at [17, 53] on icon "Reports" at bounding box center [17, 51] width 7 height 7
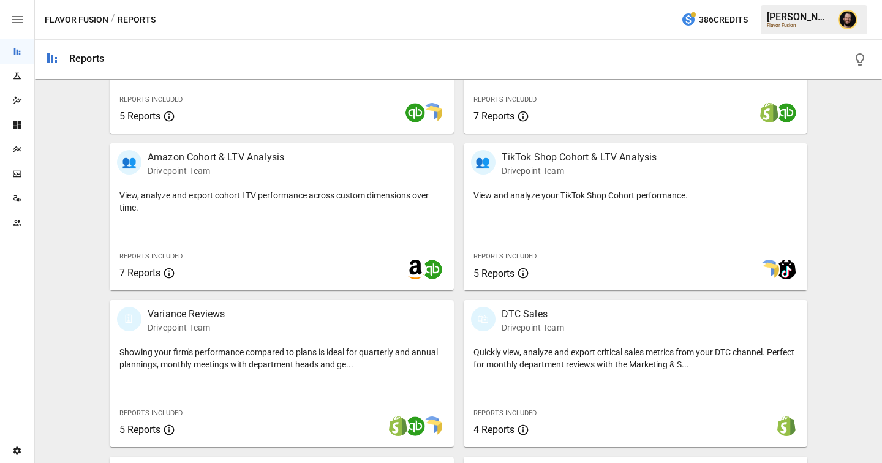
scroll to position [614, 0]
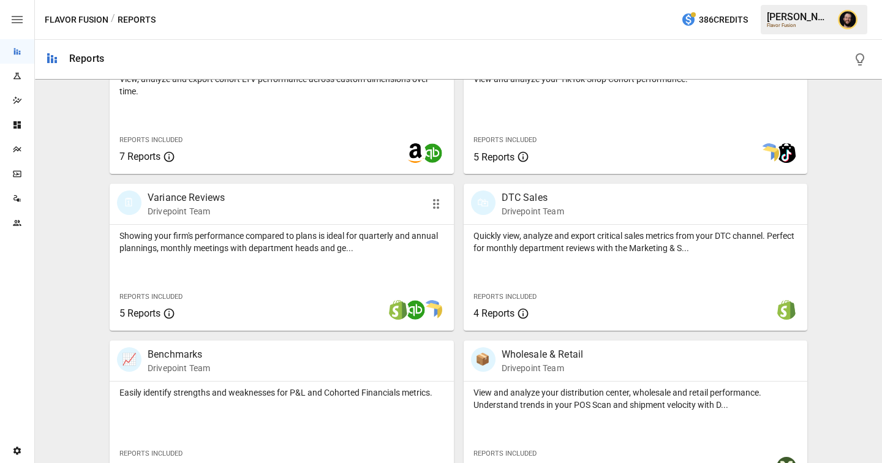
click at [262, 242] on p "Showing your firm's performance compared to plans is ideal for quarterly and an…" at bounding box center [281, 242] width 325 height 25
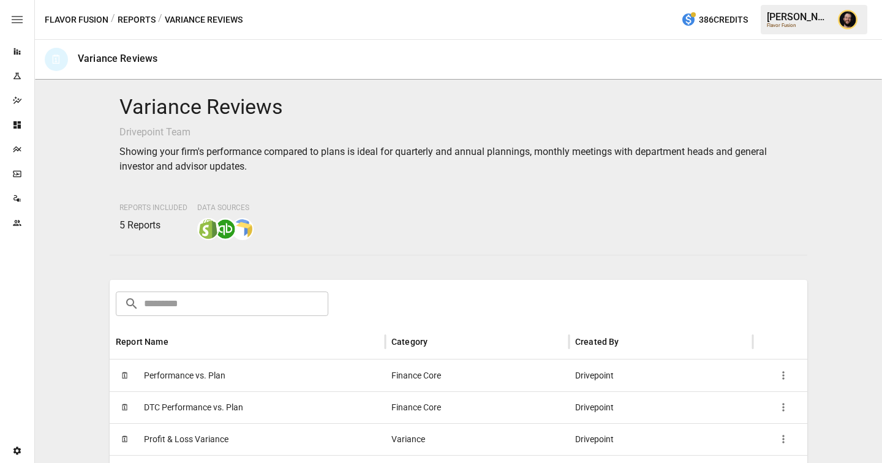
scroll to position [112, 0]
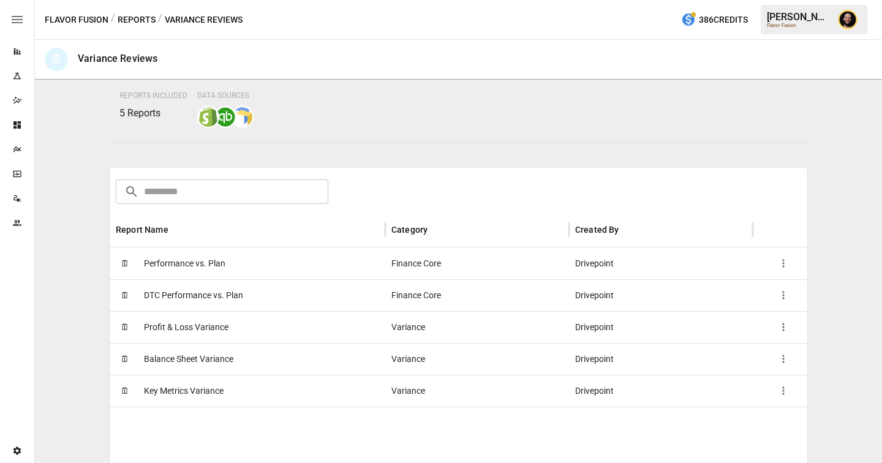
click at [280, 329] on div "🗓 Profit & Loss Variance" at bounding box center [248, 327] width 276 height 32
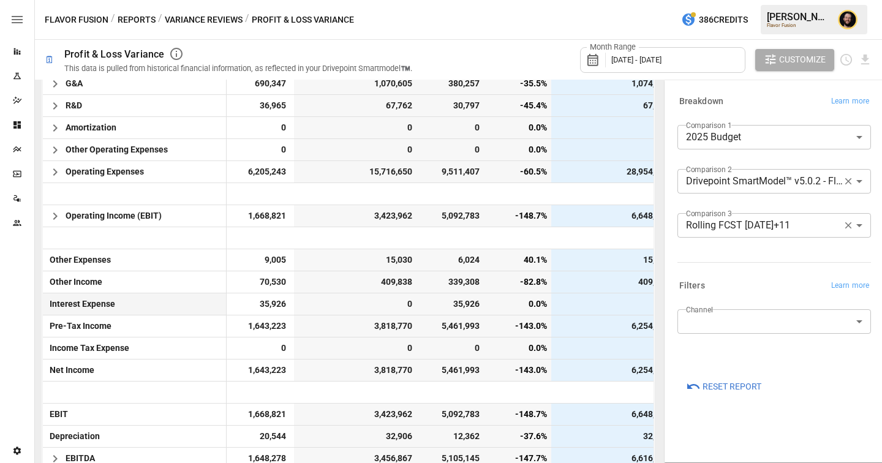
scroll to position [221, 0]
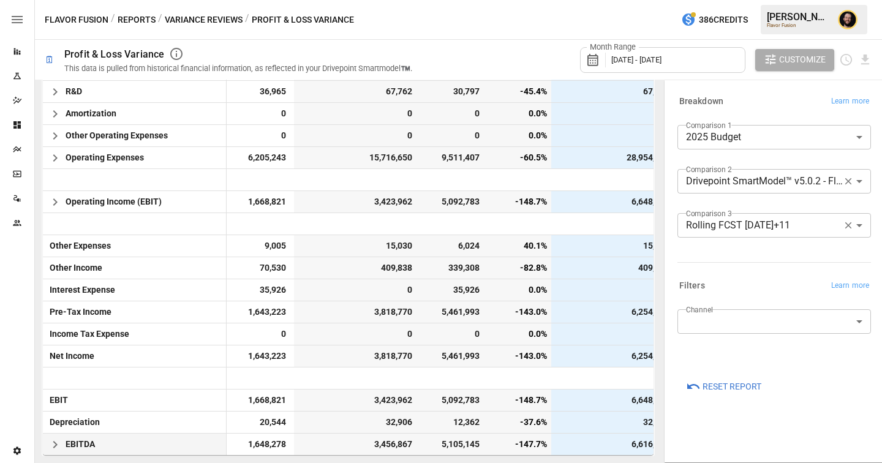
click at [55, 444] on icon "button" at bounding box center [55, 445] width 15 height 15
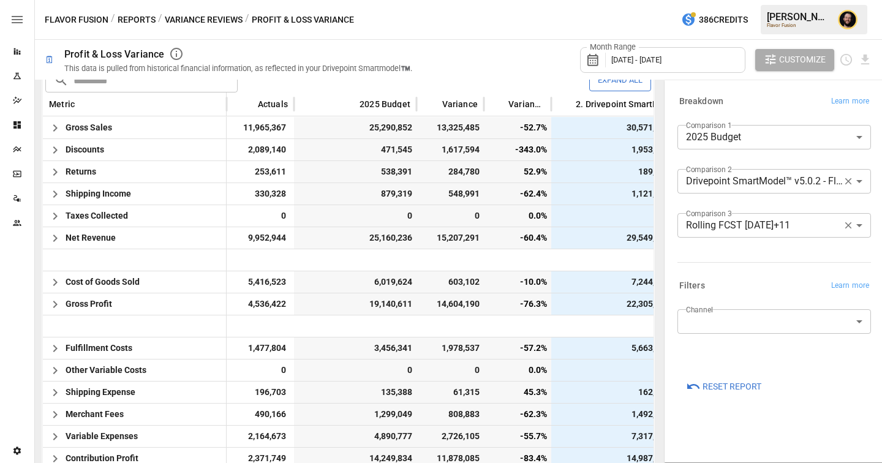
scroll to position [0, 0]
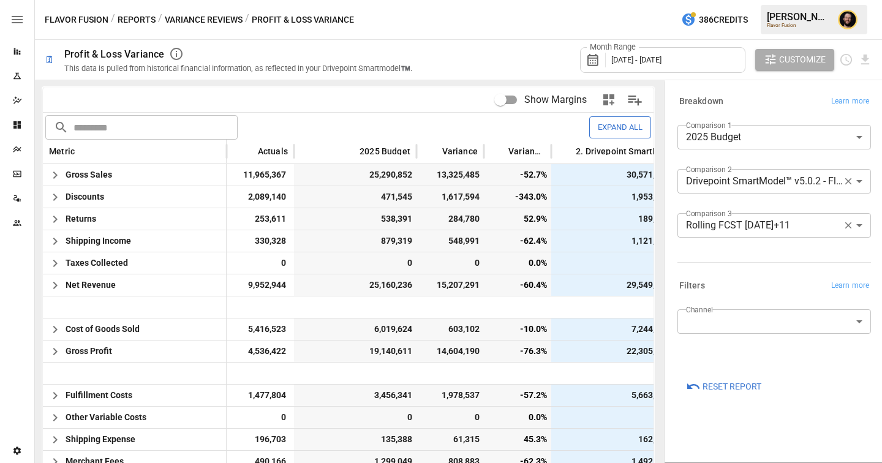
click at [746, 0] on body "Reports Experiments Dazzler Studio Dashboards Plans SmartModel ™ Data Sources T…" at bounding box center [441, 0] width 882 height 0
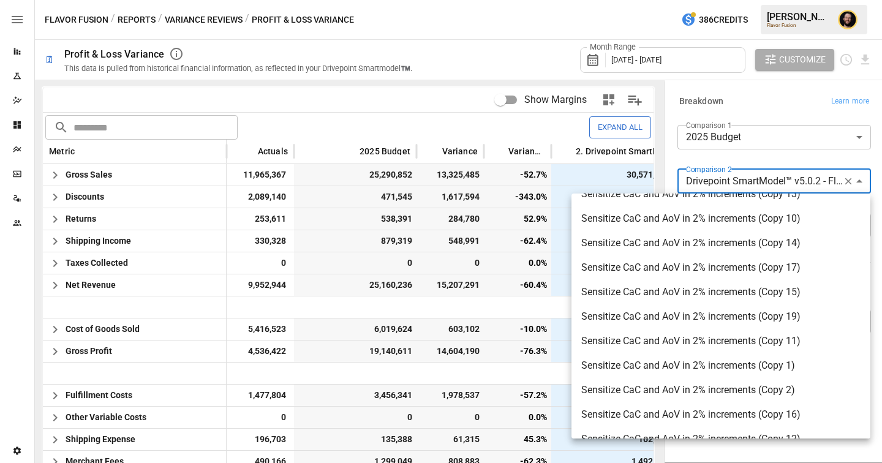
scroll to position [157, 0]
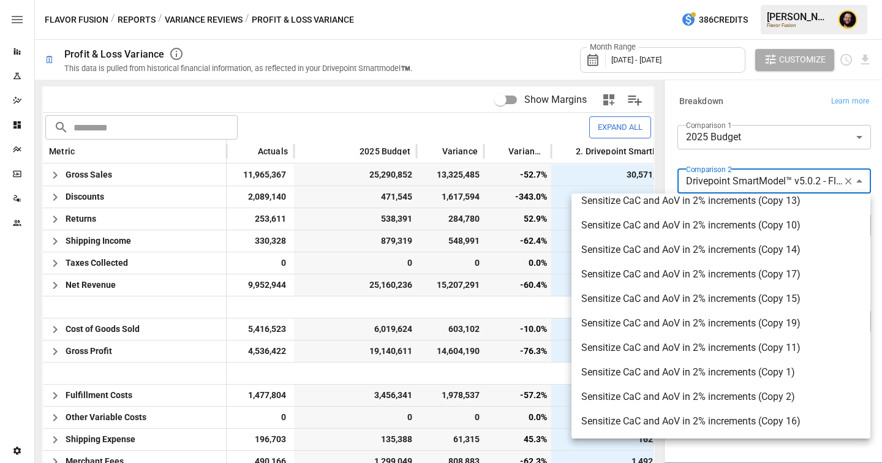
click at [752, 161] on div at bounding box center [441, 231] width 882 height 463
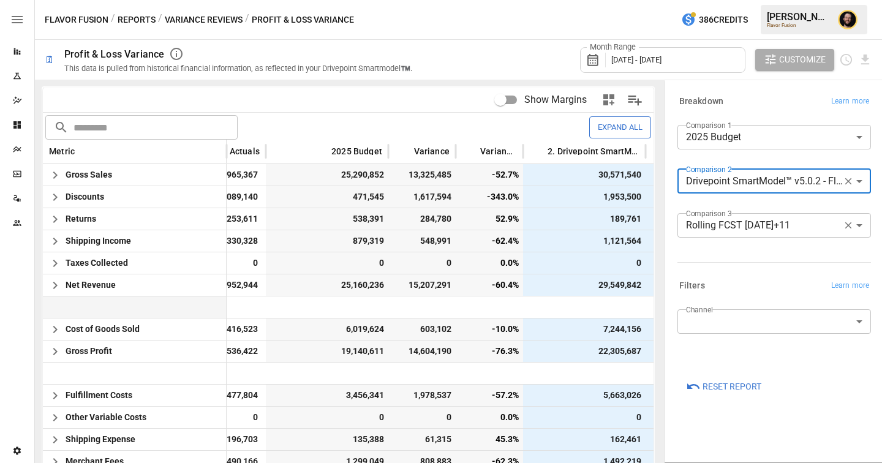
scroll to position [0, 0]
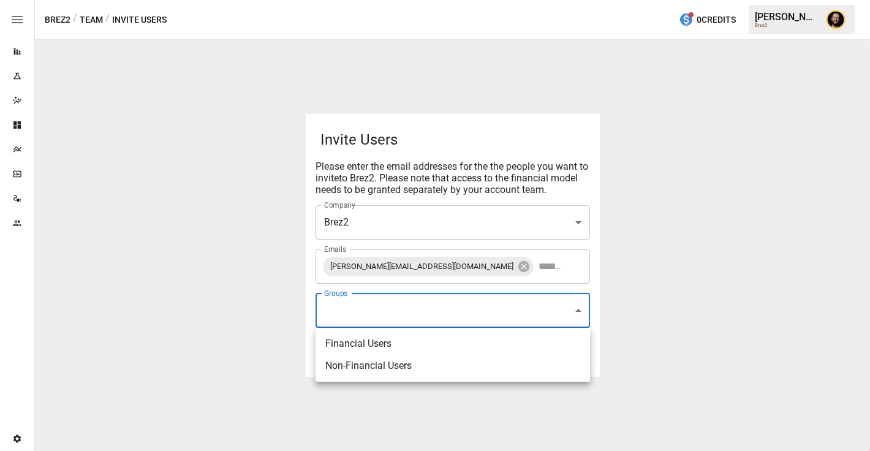
click at [370, 0] on body "Reports Experiments Dazzler Studio Dashboards Plans SmartModel ™ Data Sources T…" at bounding box center [435, 0] width 870 height 0
click at [366, 348] on li "Financial Users" at bounding box center [453, 344] width 275 height 22
type input "**********"
click at [274, 320] on div at bounding box center [435, 225] width 870 height 451
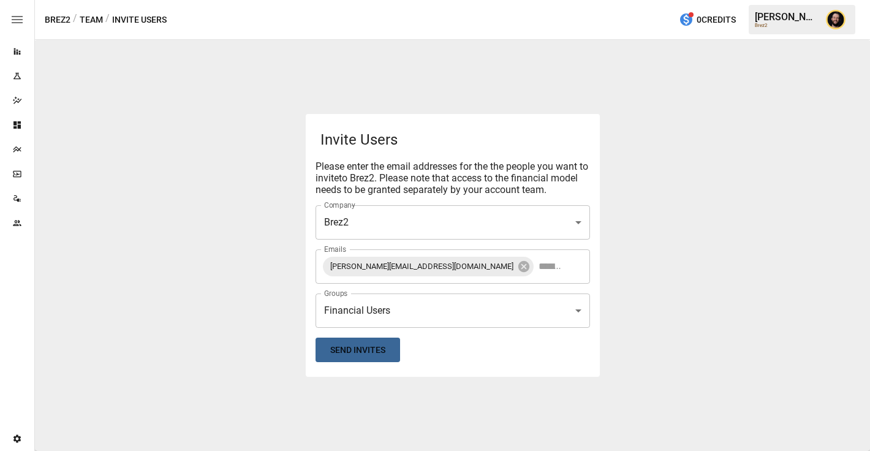
click at [357, 358] on button "Send Invites" at bounding box center [358, 350] width 85 height 25
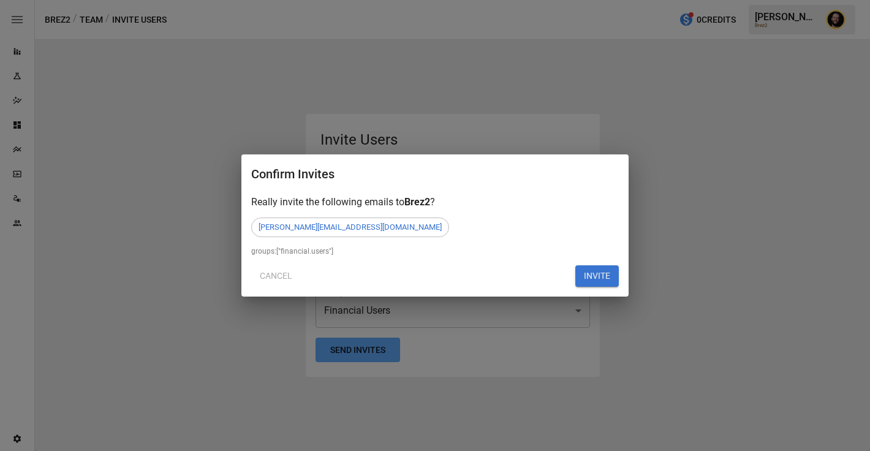
click at [594, 278] on button "INVITE" at bounding box center [597, 276] width 44 height 22
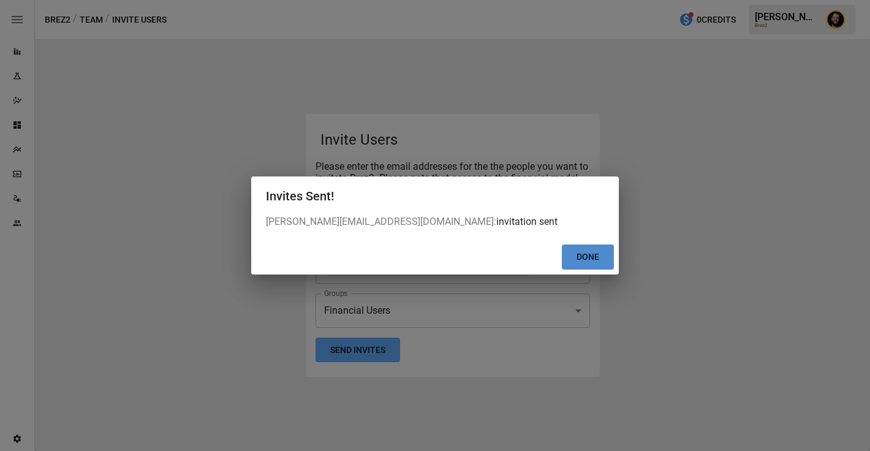
click at [608, 259] on button "Done" at bounding box center [588, 256] width 52 height 25
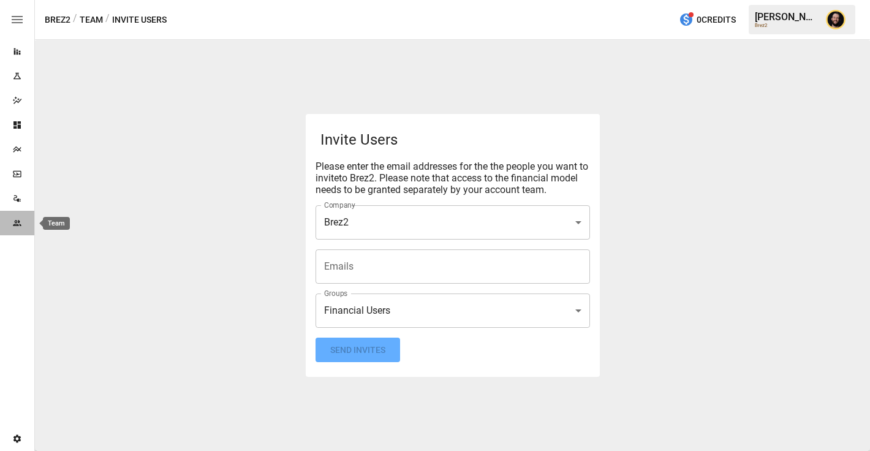
click at [25, 224] on div "Team" at bounding box center [17, 223] width 34 height 10
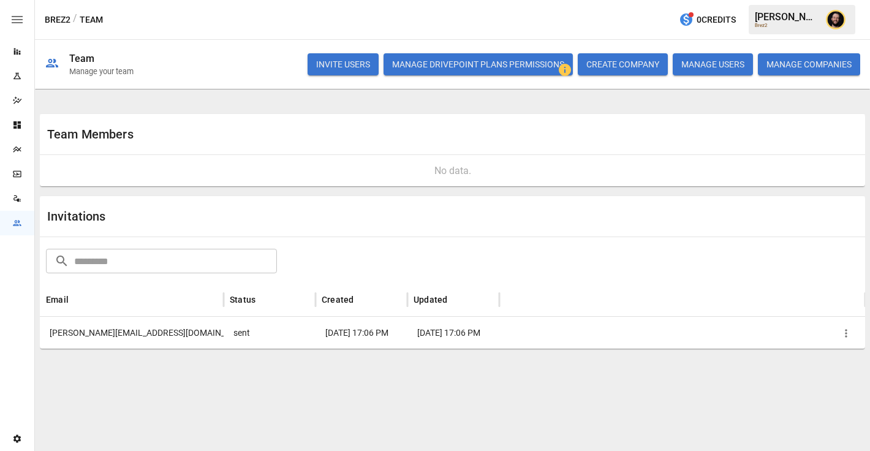
click at [843, 337] on icon "button" at bounding box center [846, 333] width 12 height 12
click at [794, 358] on li "Copy Invitation Link" at bounding box center [803, 361] width 105 height 22
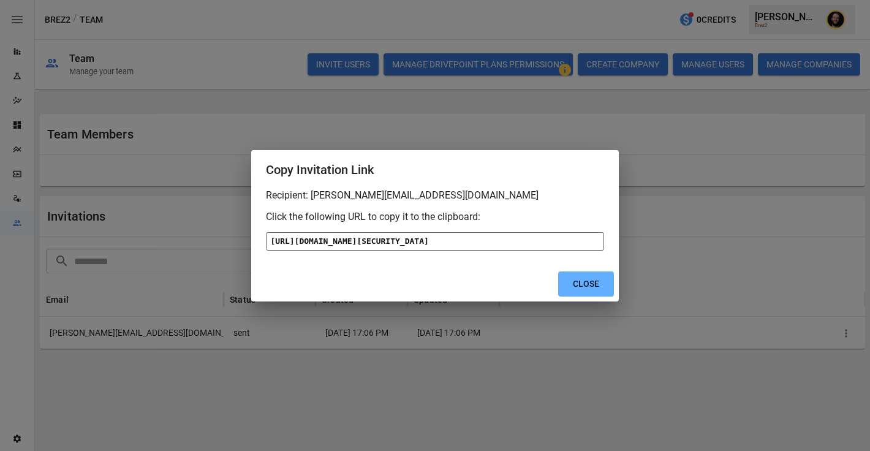
click at [512, 232] on div "https://app.drivepoint.io/invite_user?token=eyJhbGciOiJIUzI1NiIsInR5cCI6IkpXVCJ…" at bounding box center [435, 241] width 338 height 18
click at [577, 297] on button "Close" at bounding box center [586, 283] width 56 height 25
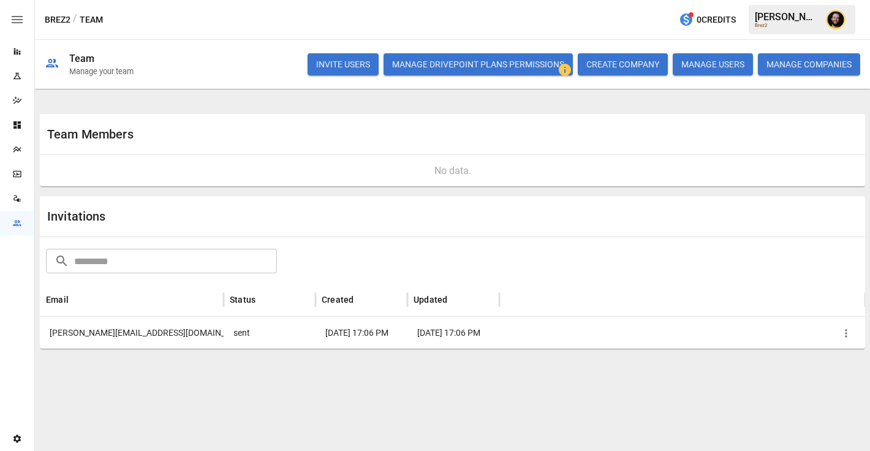
click at [25, 206] on div "Data Sources" at bounding box center [17, 198] width 34 height 25
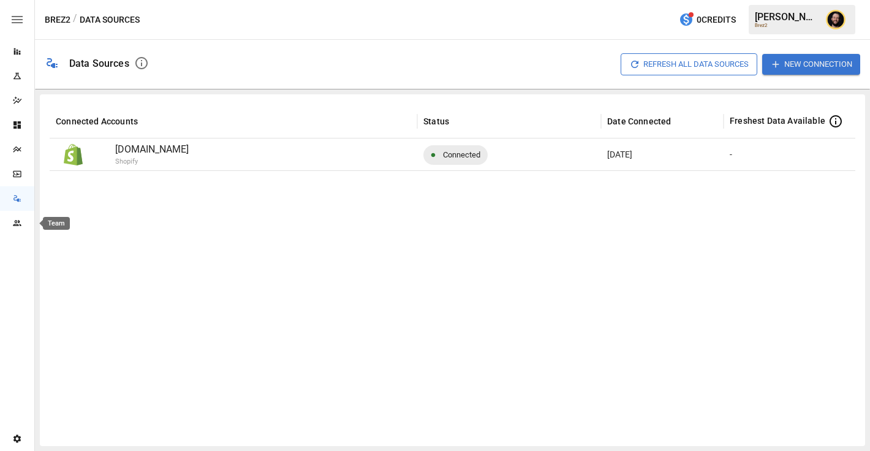
click at [13, 222] on icon "Team" at bounding box center [17, 223] width 10 height 10
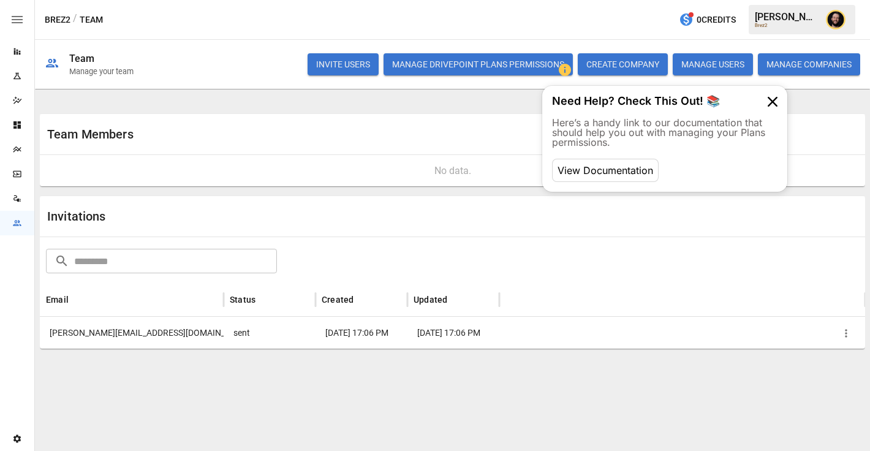
click at [18, 434] on icon "Settings" at bounding box center [17, 439] width 10 height 10
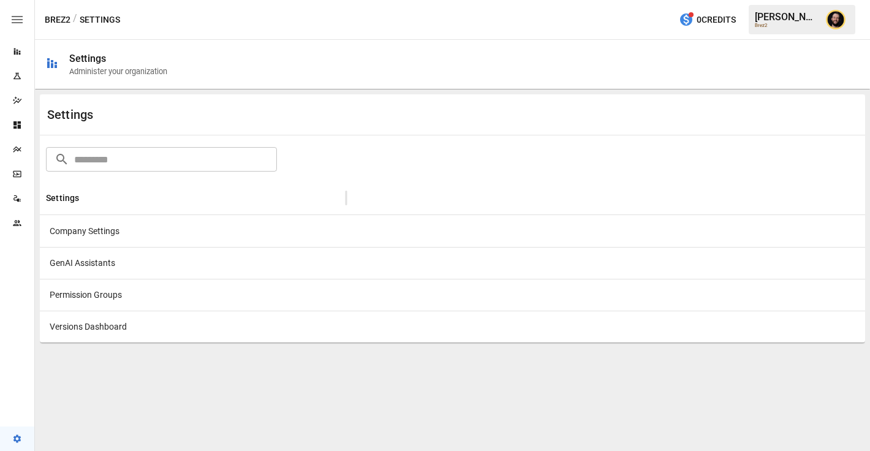
click at [184, 229] on div "Company Settings" at bounding box center [193, 231] width 306 height 32
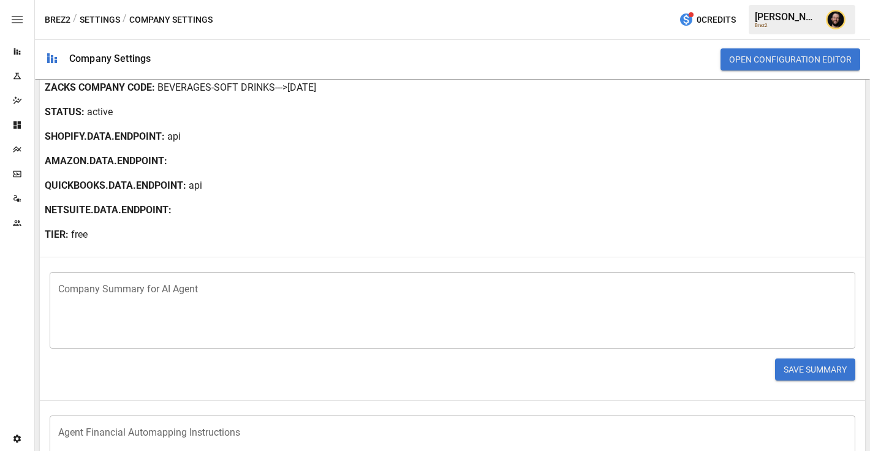
scroll to position [311, 0]
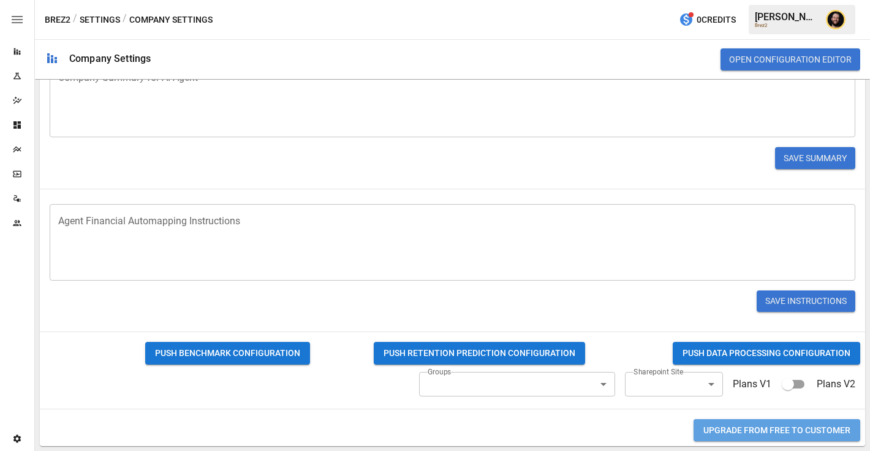
click at [755, 436] on button "Upgrade from FREE to CUSTOMER" at bounding box center [777, 430] width 167 height 23
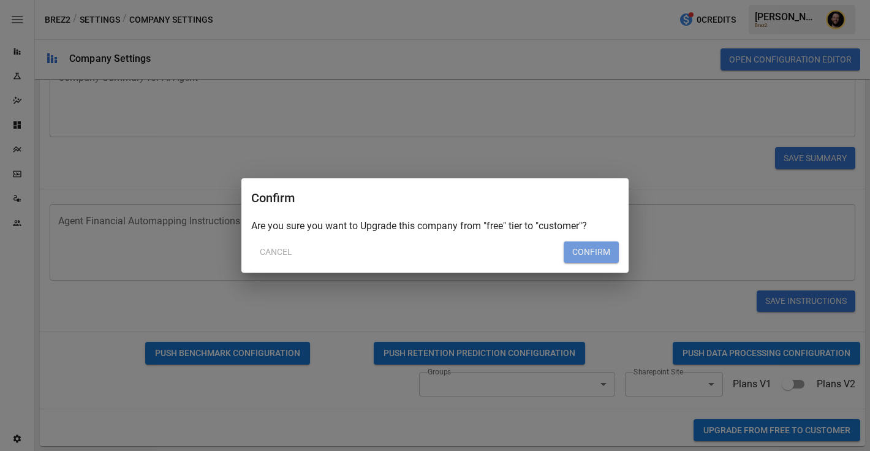
click at [594, 246] on button "Confirm" at bounding box center [591, 252] width 55 height 22
